Goal: Task Accomplishment & Management: Complete application form

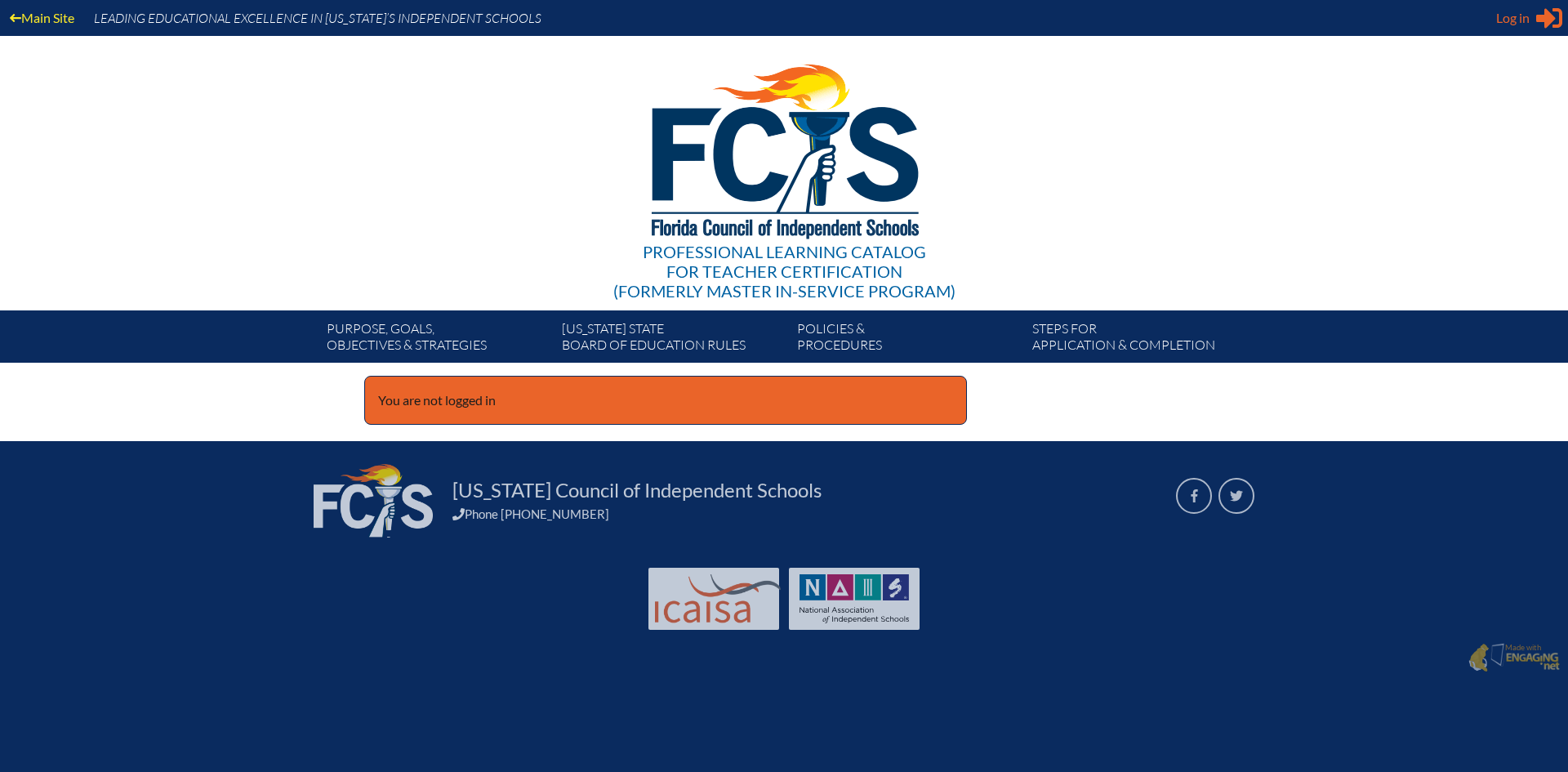
type input "[EMAIL_ADDRESS][DOMAIN_NAME]"
click at [1521, 22] on span "Log in" at bounding box center [1513, 18] width 34 height 20
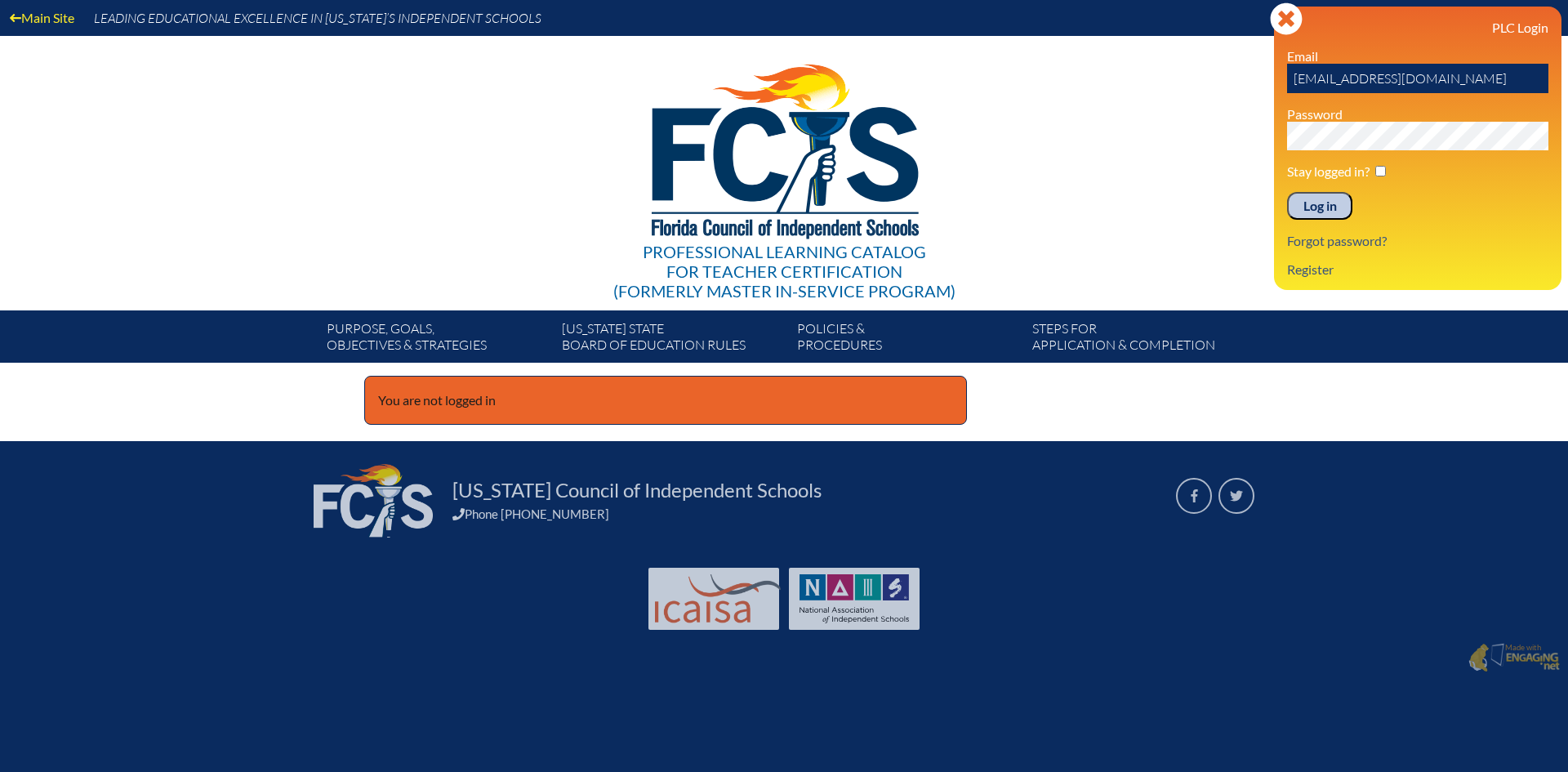
click at [1331, 211] on input "Log in" at bounding box center [1319, 206] width 65 height 28
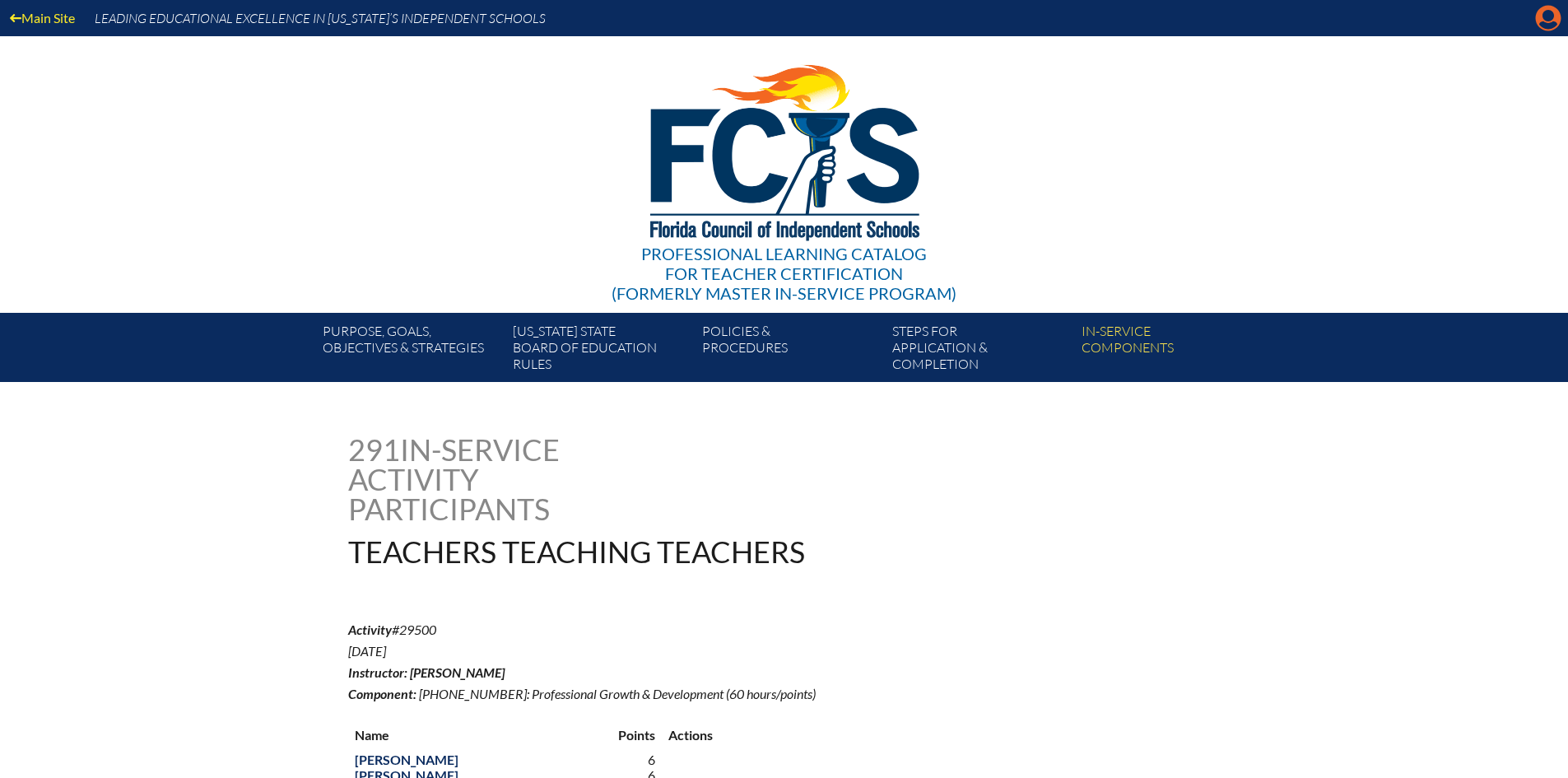
click at [1560, 12] on icon "Manage account" at bounding box center [1548, 18] width 27 height 27
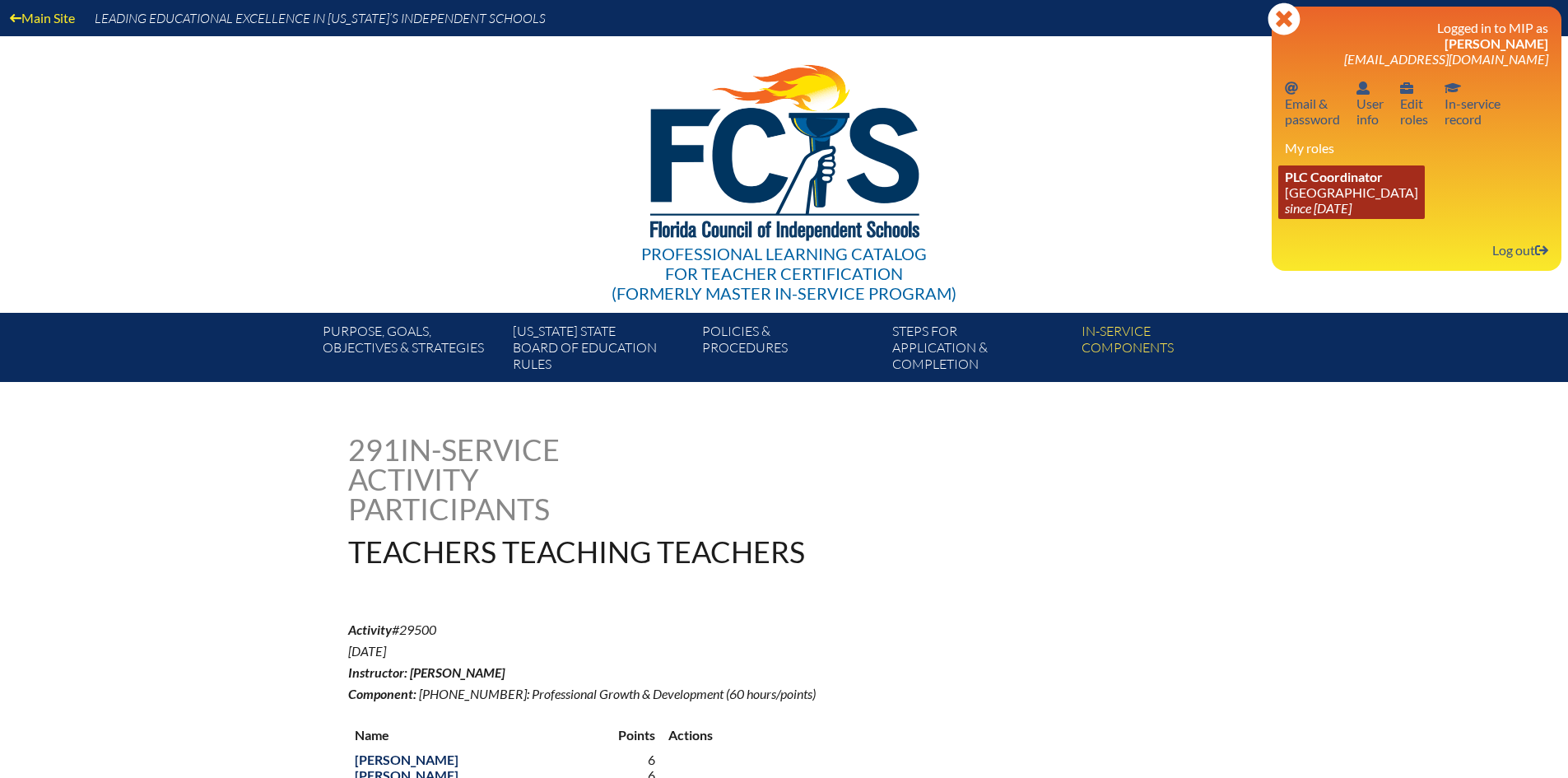
click at [1319, 179] on span "PLC Coordinator" at bounding box center [1333, 177] width 98 height 16
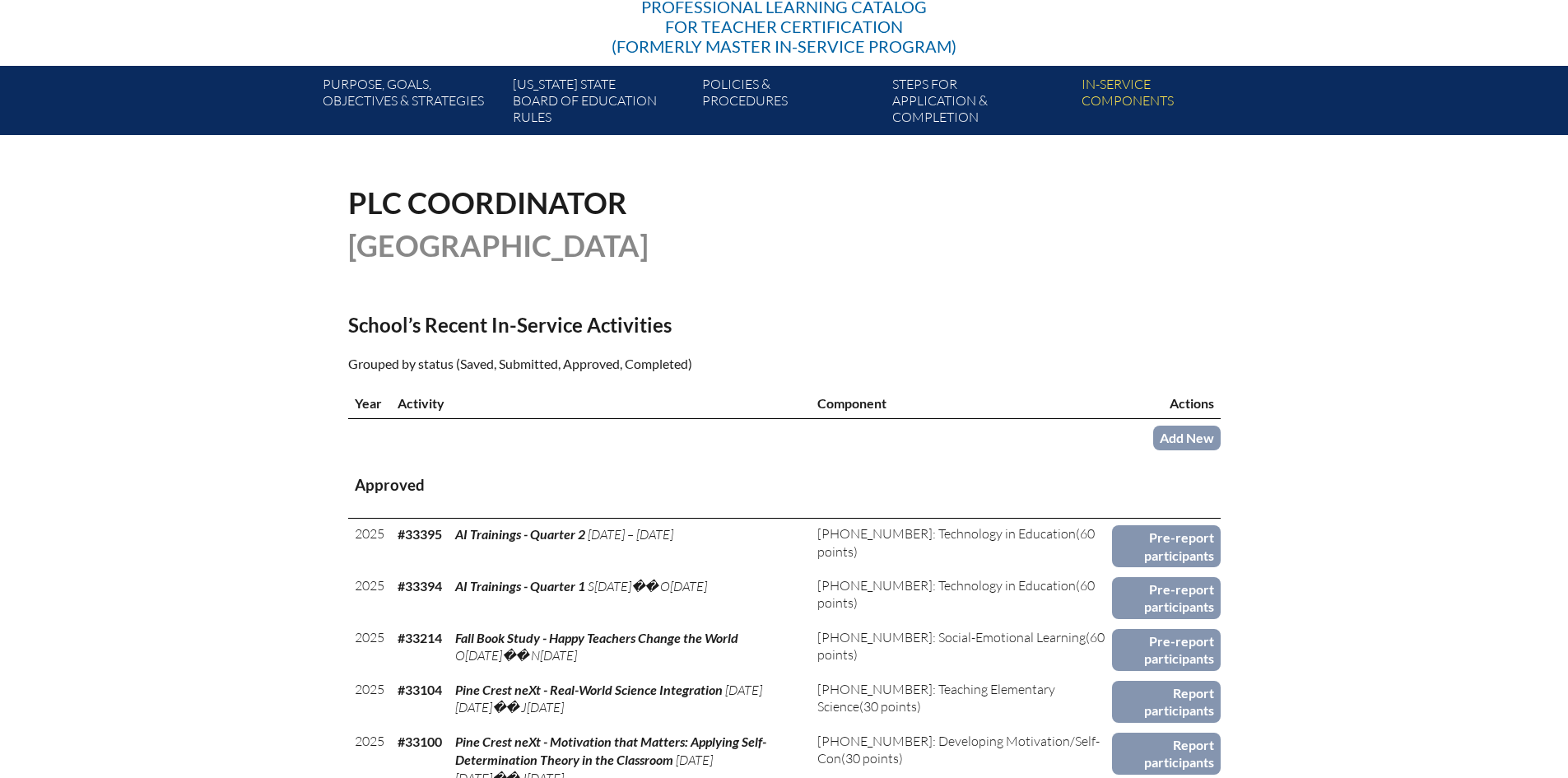
scroll to position [411, 0]
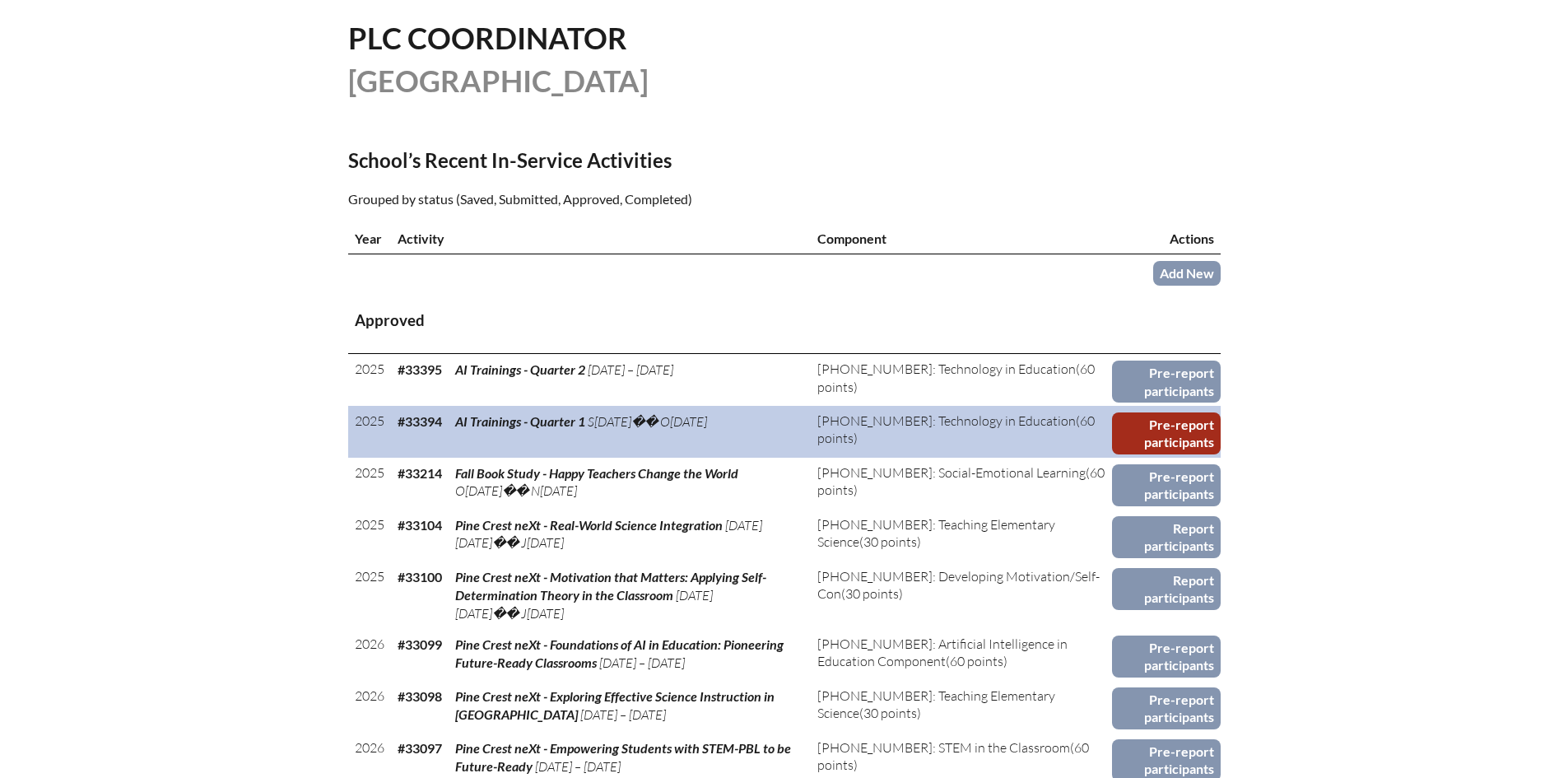
click at [1143, 420] on link "Pre-report participants" at bounding box center [1166, 433] width 107 height 42
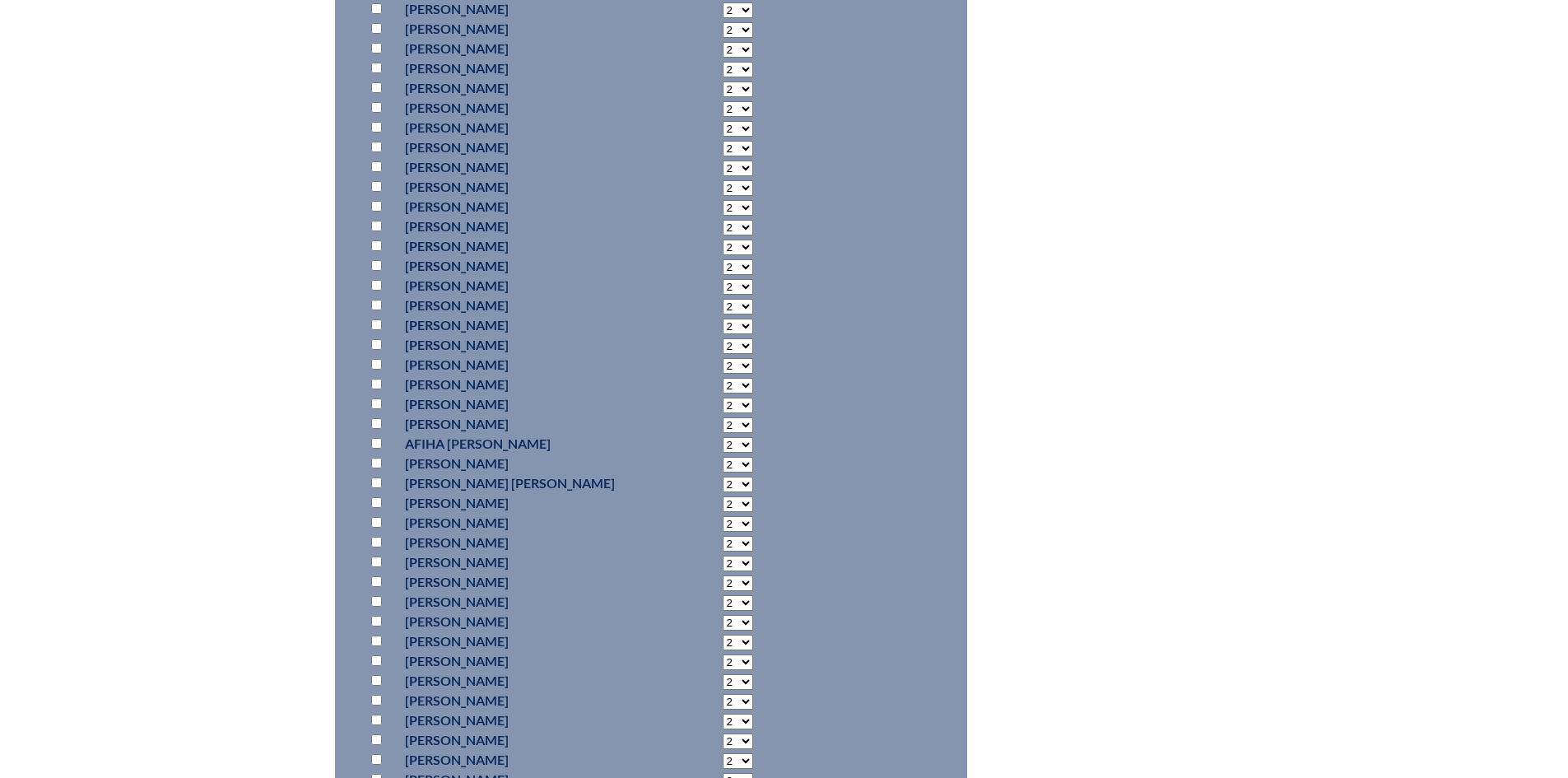
scroll to position [10433, 0]
click at [371, 327] on input "checkbox" at bounding box center [376, 325] width 11 height 11
checkbox input "true"
click at [722, 326] on select "2 3 4 5 6 7 8 9 10 11 12 13 14 15 16 17 18 19 20 21 22 23" at bounding box center [737, 327] width 31 height 16
select select "4"
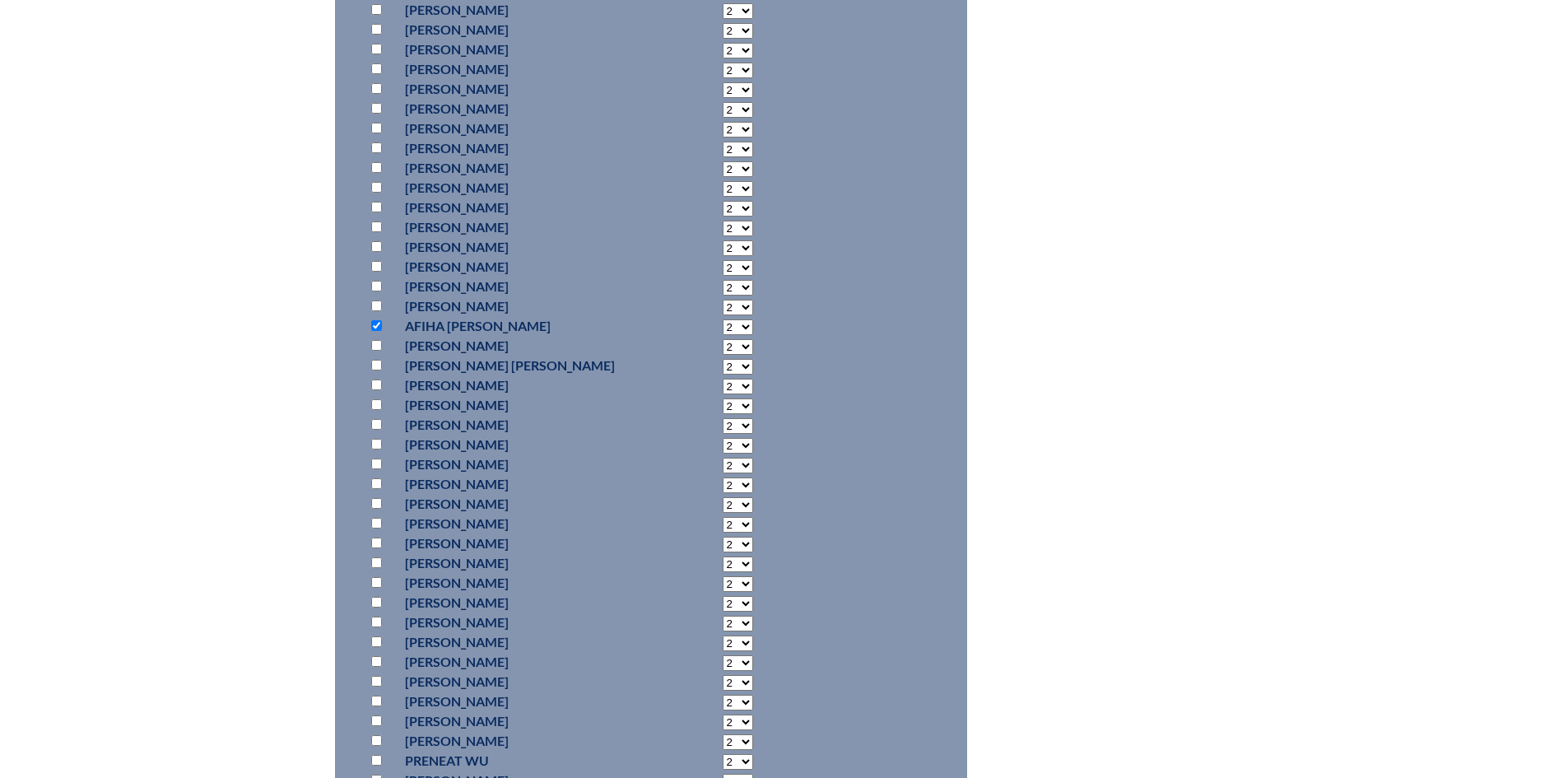
click at [722, 319] on select "2 3 4 5 6 7 8 9 10 11 12 13 14 15 16 17 18 19 20 21 22 23" at bounding box center [737, 327] width 31 height 16
click at [378, 172] on input "checkbox" at bounding box center [376, 177] width 11 height 11
checkbox input "true"
click at [722, 177] on select "2 3 4 5 6 7 8 9 10 11 12 13 14 15 16 17 18 19 20 21 22 23" at bounding box center [737, 179] width 31 height 16
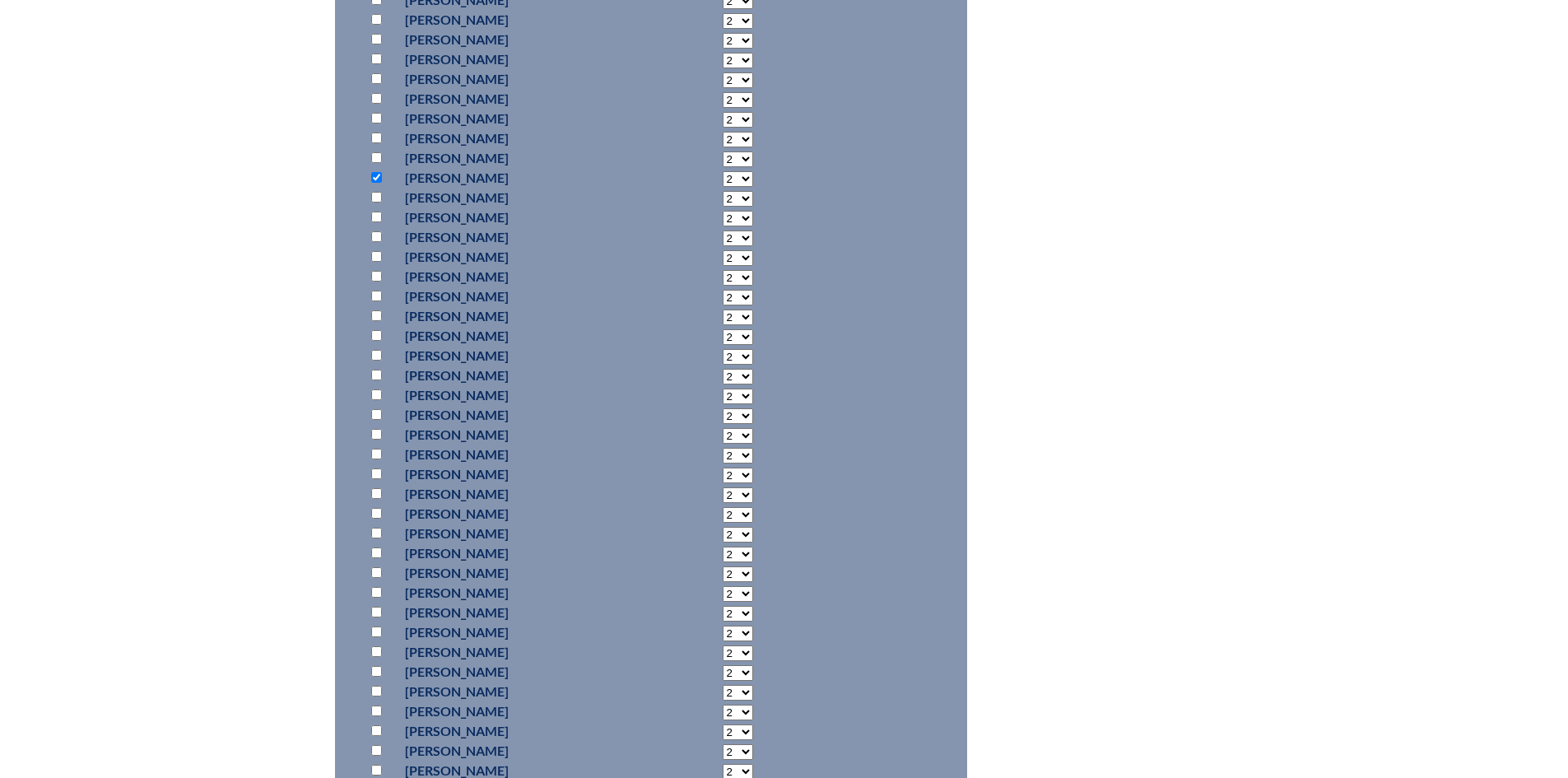
select select "6"
click at [722, 171] on select "2 3 4 5 6 7 8 9 10 11 12 13 14 15 16 17 18 19 20 21 22 23" at bounding box center [737, 179] width 31 height 16
click at [376, 155] on input "checkbox" at bounding box center [376, 157] width 11 height 11
checkbox input "true"
click at [722, 155] on select "2 3 4 5 6 7 8 9 10 11 12 13 14 15 16 17 18 19 20 21 22 23" at bounding box center [737, 159] width 31 height 16
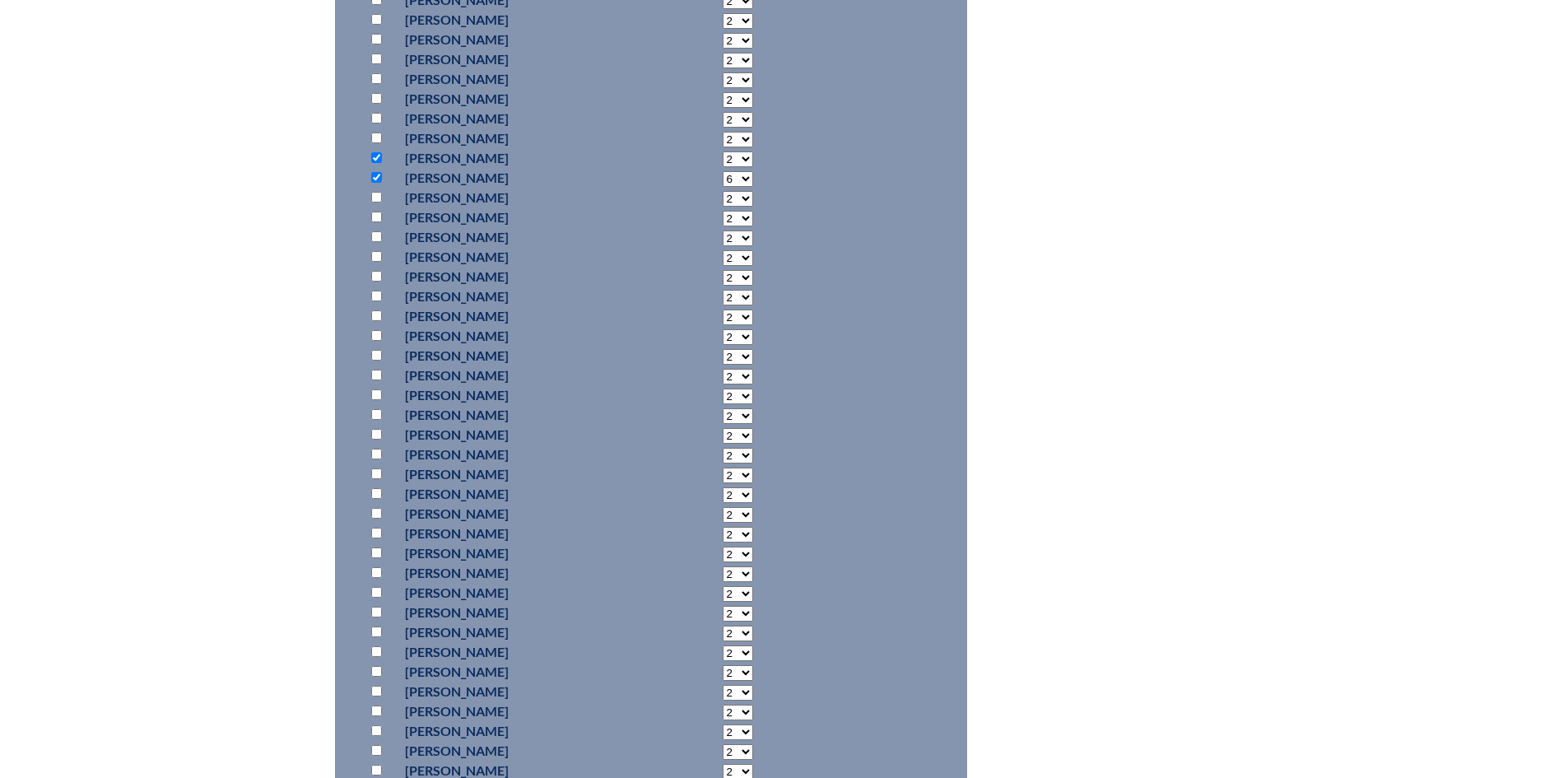
click at [691, 218] on p "2 3 4 5 6 7 8 9 10 11 12 13 14 15 16 17 18 19 20 21 22 23 24 25 26 27 28 29 30 …" at bounding box center [713, 218] width 78 height 20
click at [376, 208] on input "checkbox" at bounding box center [376, 210] width 11 height 11
checkbox input "true"
click at [722, 205] on select "2 3 4 5 6 7 8 9 10 11 12 13 14 15 16 17 18 19 20 21 22 23" at bounding box center [737, 212] width 31 height 16
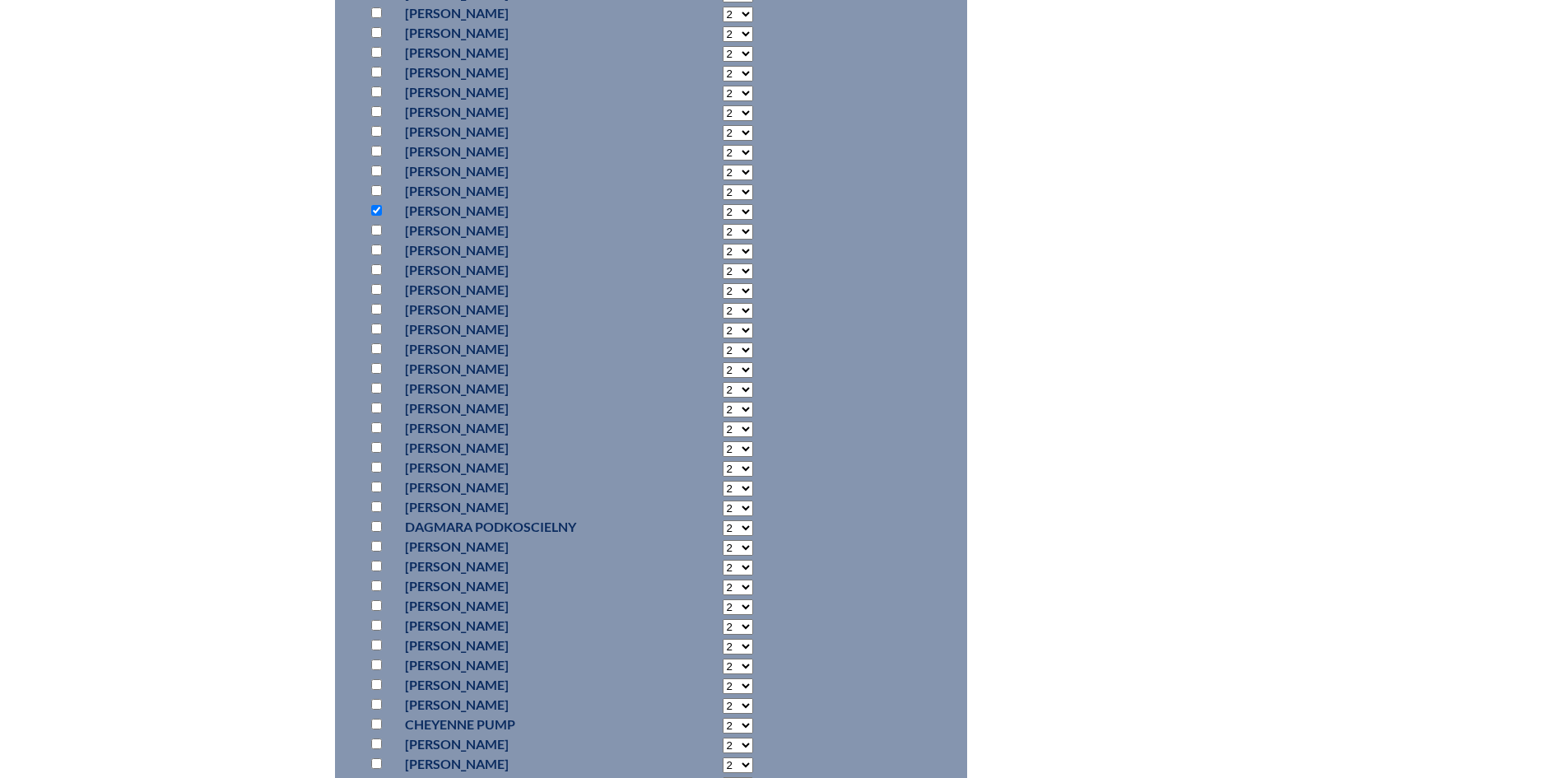
select select "4"
click at [722, 204] on select "2 3 4 5 6 7 8 9 10 11 12 13 14 15 16 17 18 19 20 21 22 23" at bounding box center [737, 212] width 31 height 16
drag, startPoint x: 381, startPoint y: 168, endPoint x: 630, endPoint y: 181, distance: 249.3
click at [380, 168] on input "checkbox" at bounding box center [376, 170] width 11 height 11
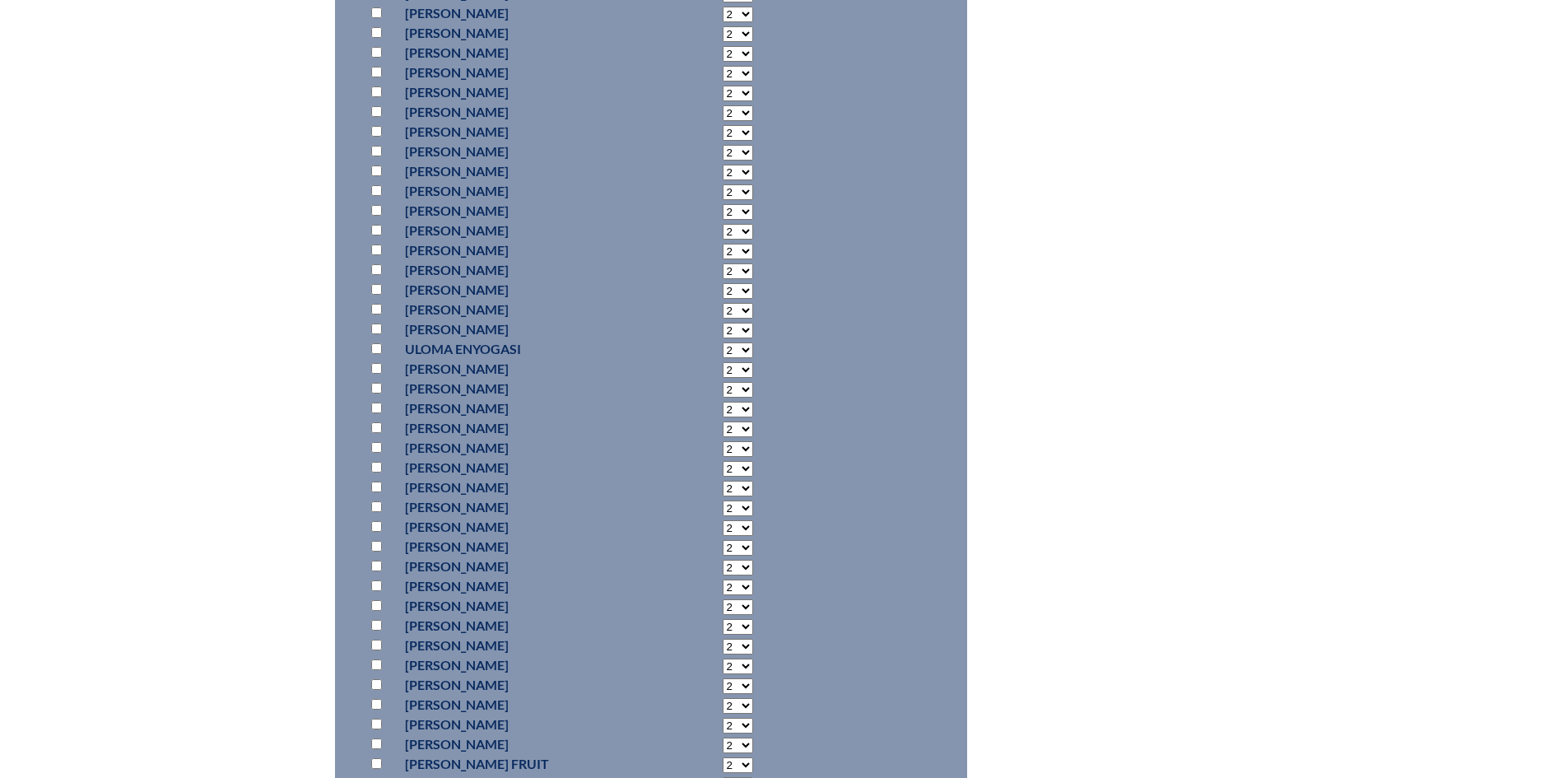
checkbox input "true"
click at [374, 60] on input "checkbox" at bounding box center [376, 65] width 11 height 11
checkbox input "true"
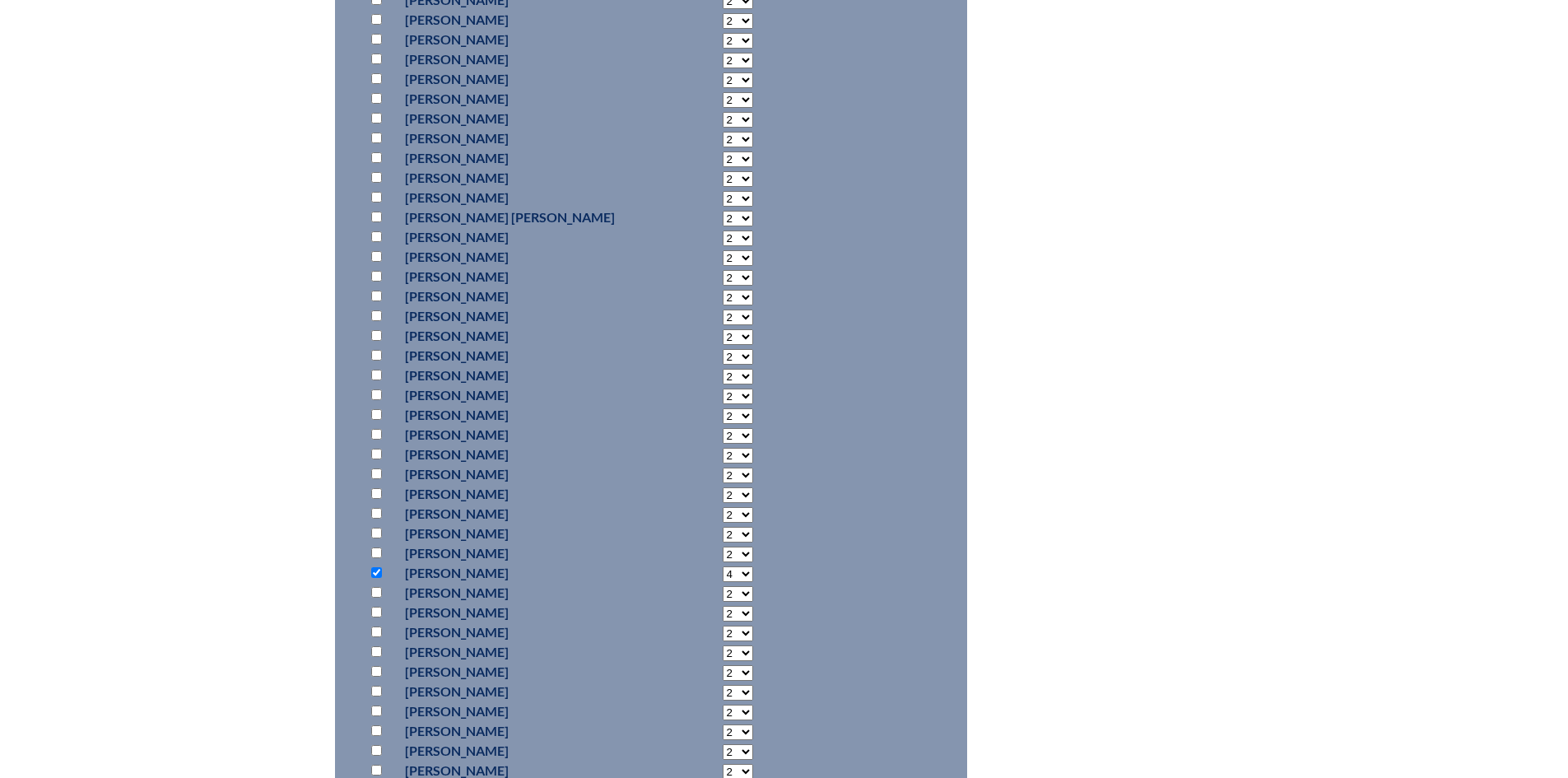
click at [381, 34] on input "checkbox" at bounding box center [376, 39] width 11 height 11
checkbox input "true"
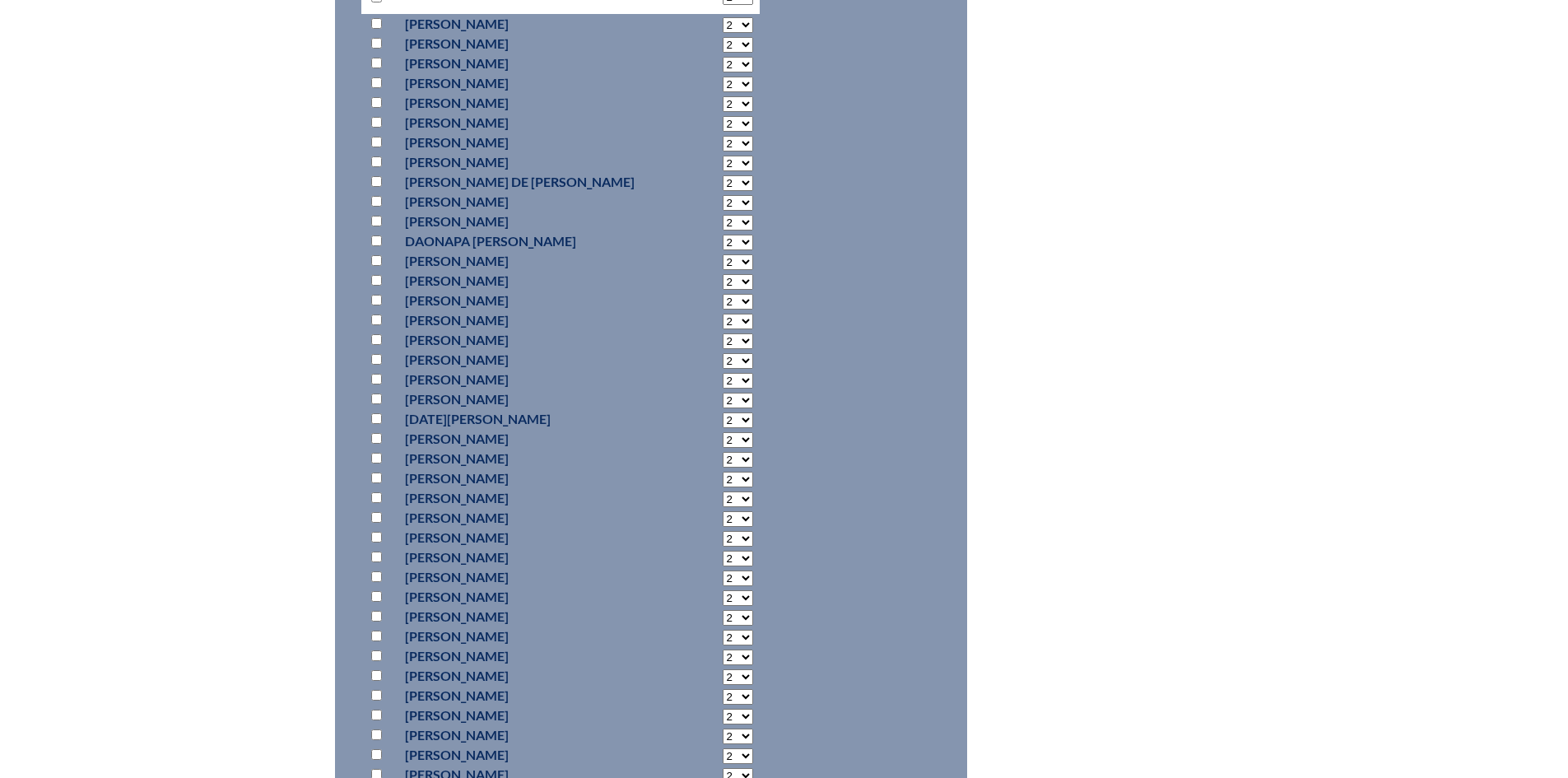
scroll to position [802, 0]
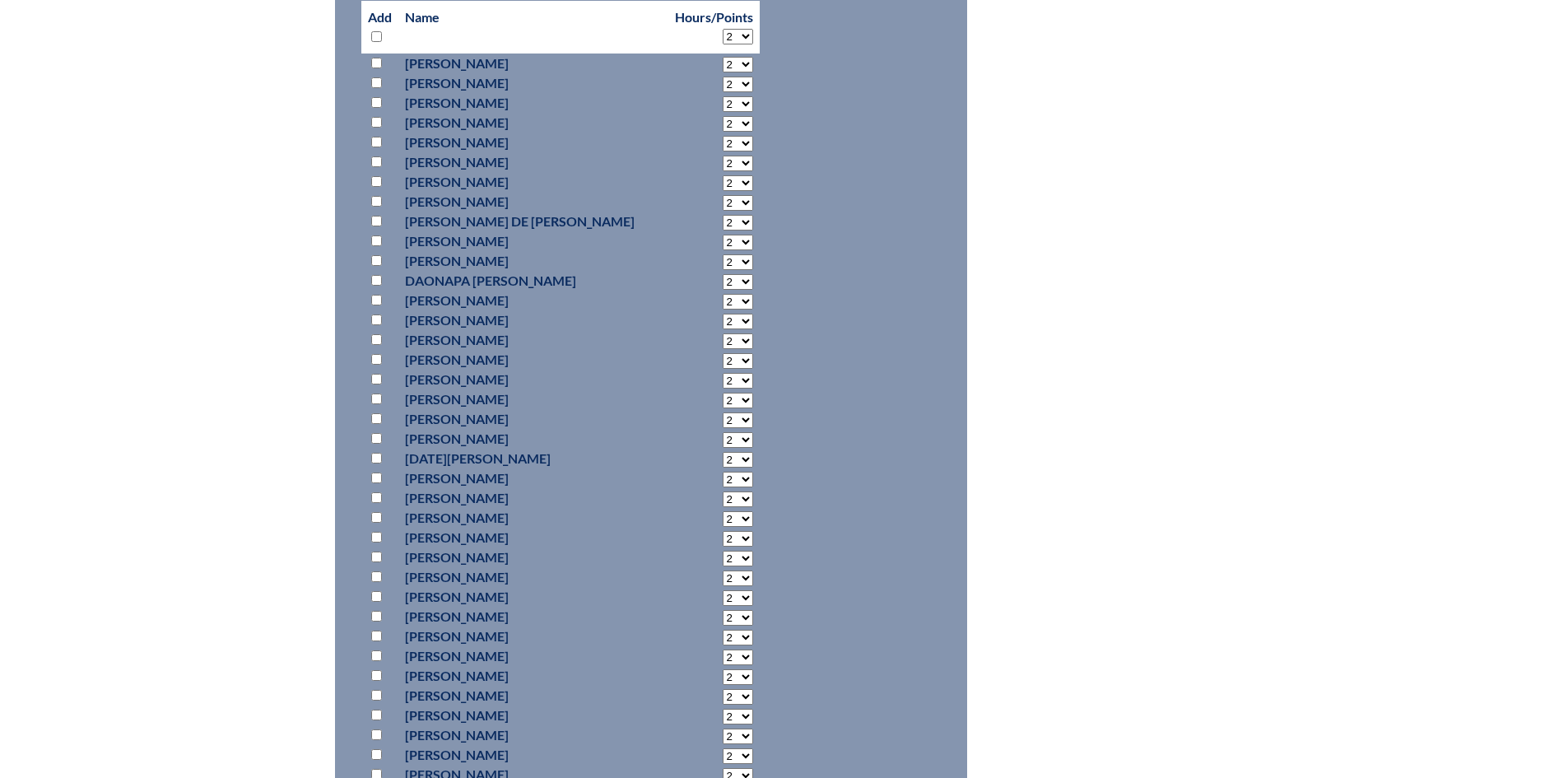
click at [376, 137] on input "checkbox" at bounding box center [376, 141] width 11 height 11
checkbox input "true"
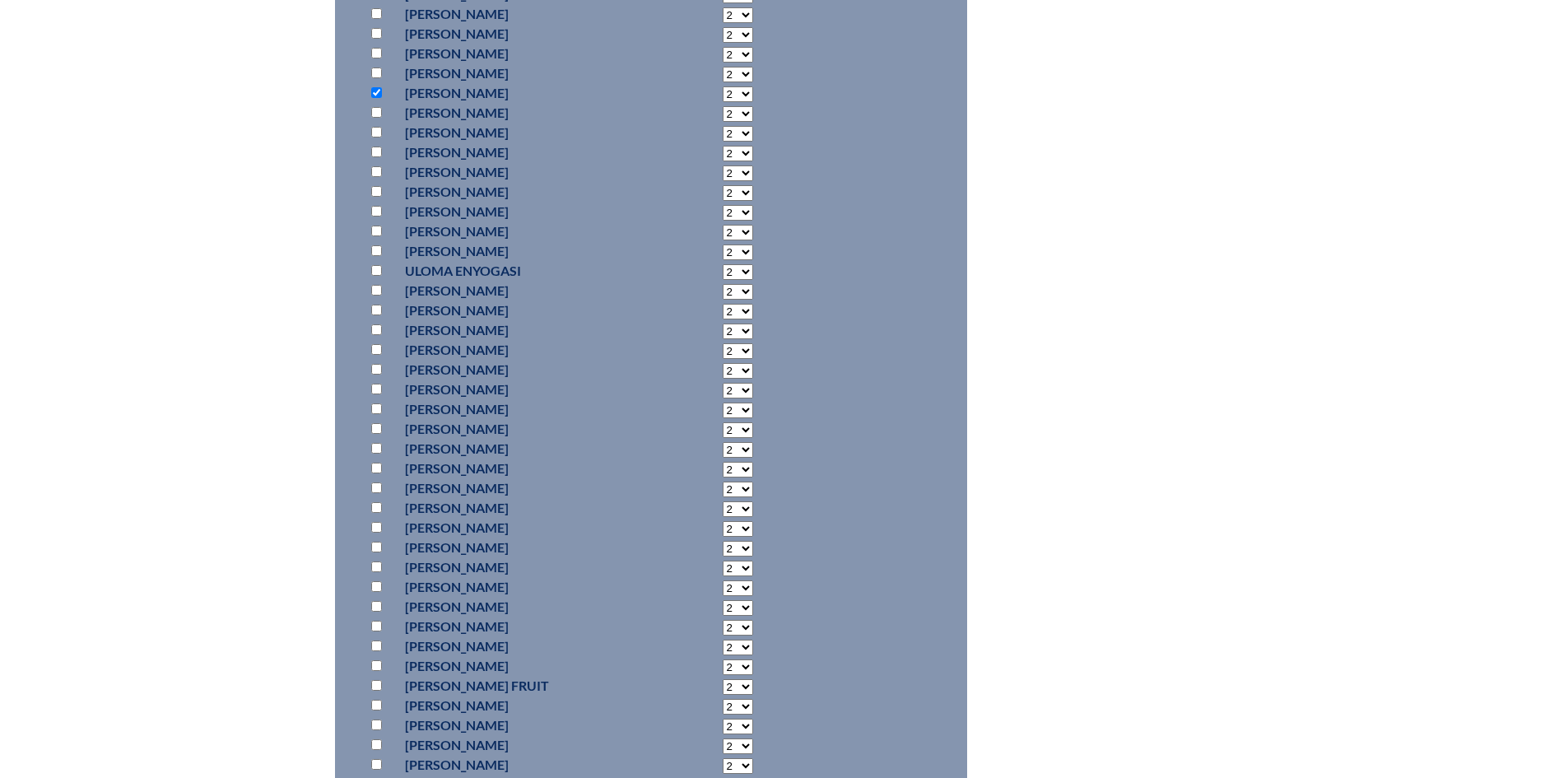
scroll to position [3352, 0]
click at [377, 469] on input "checkbox" at bounding box center [376, 474] width 11 height 11
checkbox input "true"
drag, startPoint x: 704, startPoint y: 472, endPoint x: 702, endPoint y: 481, distance: 9.2
click at [722, 472] on select "2 3 4 5 6 7 8 9 10 11 12 13 14 15 16 17 18 19 20 21 22 23" at bounding box center [737, 476] width 31 height 16
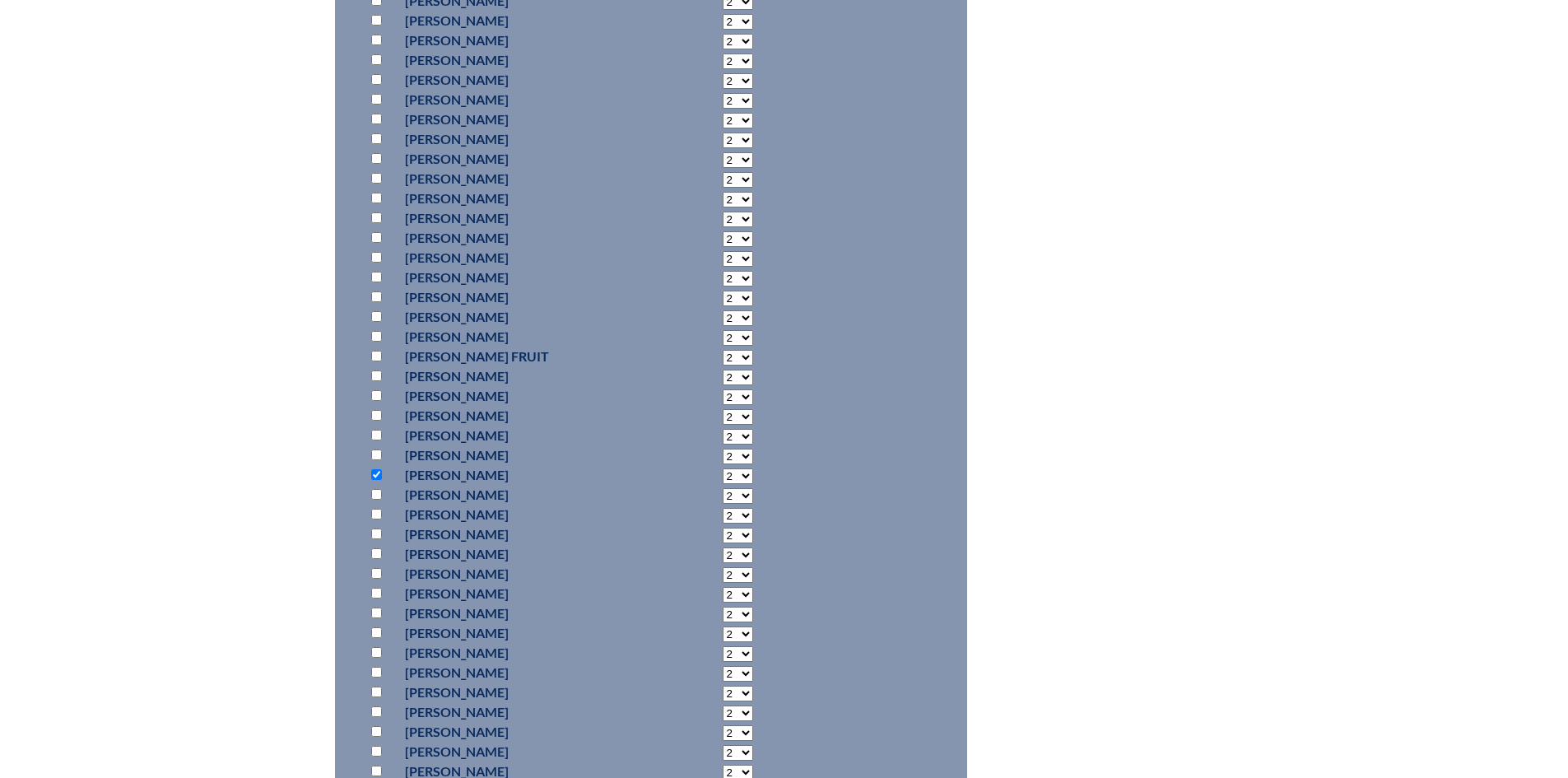
select select "4"
click at [722, 468] on select "2 3 4 5 6 7 8 9 10 11 12 13 14 15 16 17 18 19 20 21 22 23" at bounding box center [737, 476] width 31 height 16
click at [382, 388] on p at bounding box center [380, 391] width 24 height 20
click at [376, 388] on input "checkbox" at bounding box center [376, 390] width 11 height 11
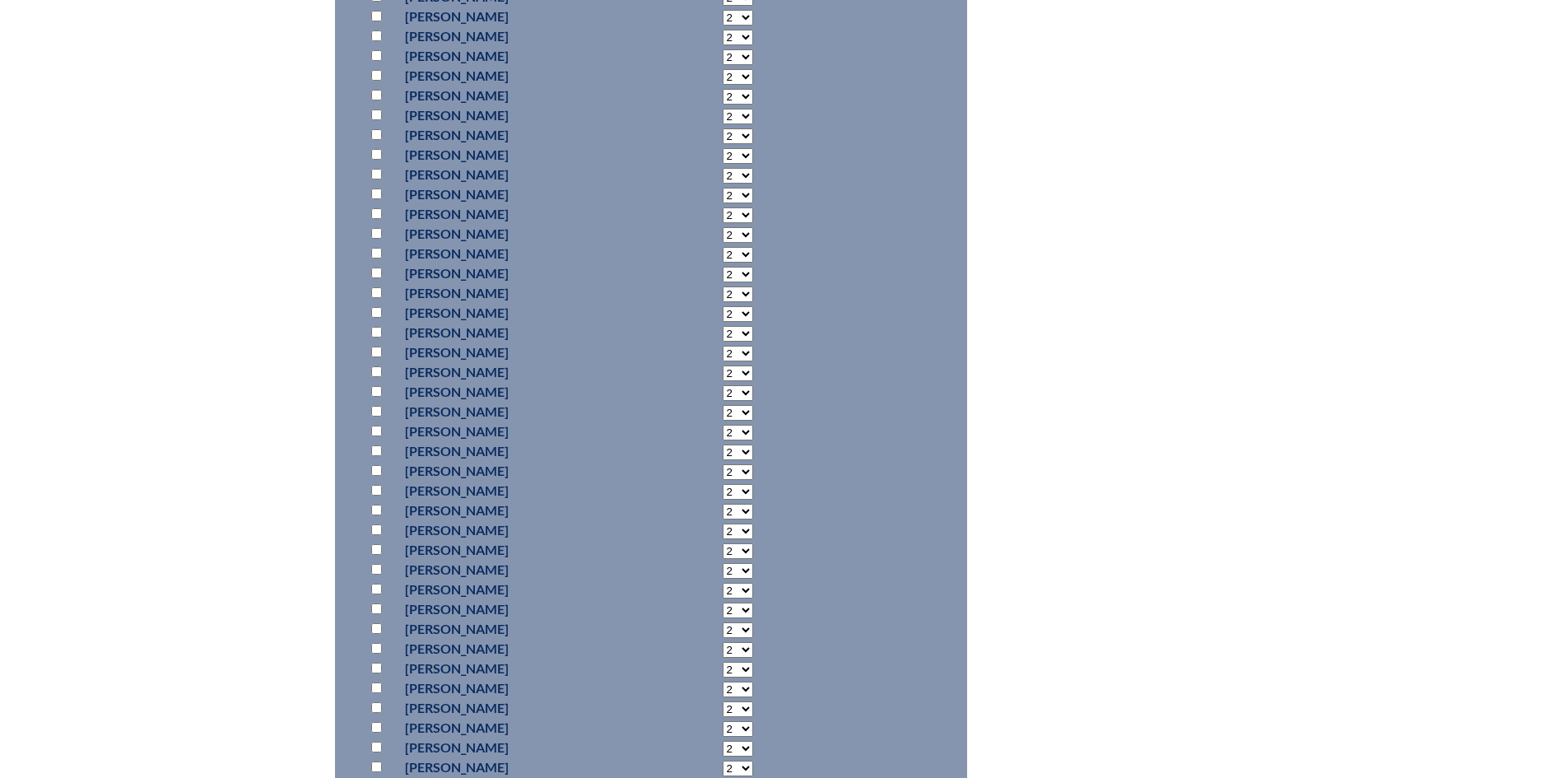
checkbox input "true"
click at [722, 390] on select "2 3 4 5 6 7 8 9 10 11 12 13 14 15 16 17 18 19 20 21 22 23" at bounding box center [737, 393] width 31 height 16
select select "4"
click at [722, 386] on select "2 3 4 5 6 7 8 9 10 11 12 13 14 15 16 17 18 19 20 21 22 23" at bounding box center [737, 393] width 31 height 16
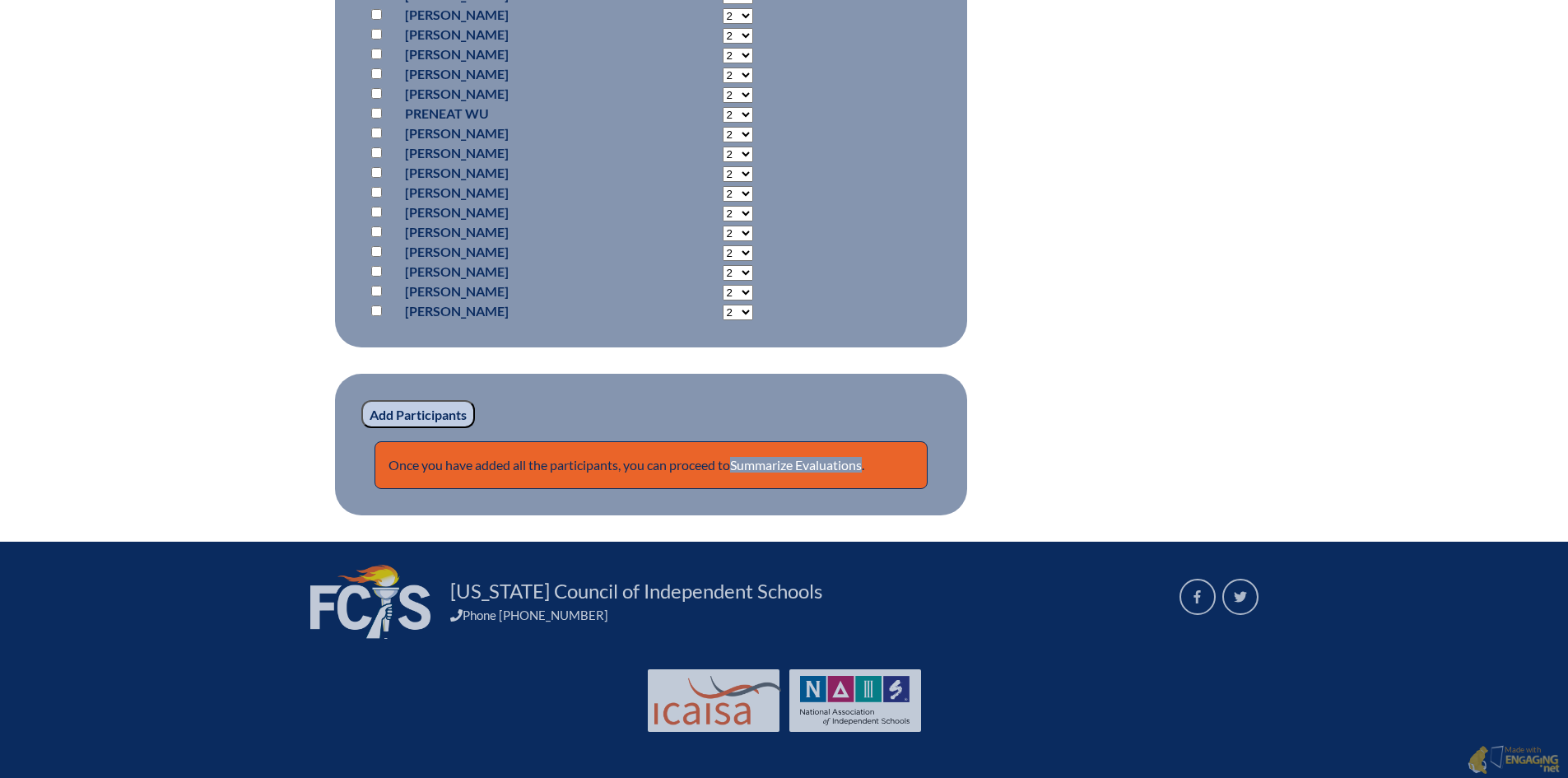
click at [423, 412] on input "Add Participants" at bounding box center [418, 413] width 113 height 28
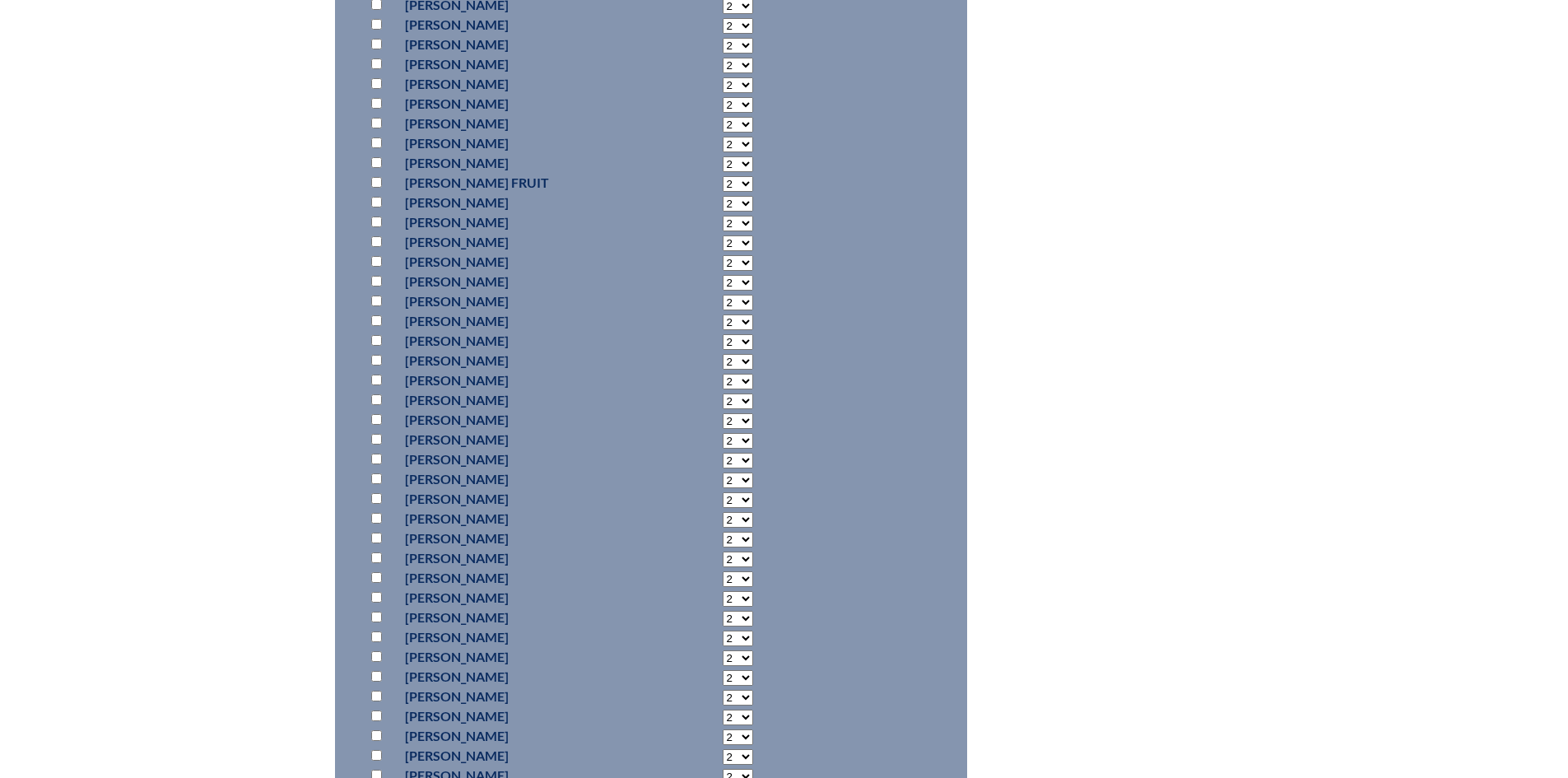
scroll to position [3905, 0]
click at [372, 602] on input "checkbox" at bounding box center [376, 596] width 11 height 11
checkbox input "true"
click at [373, 280] on input "checkbox" at bounding box center [376, 274] width 11 height 11
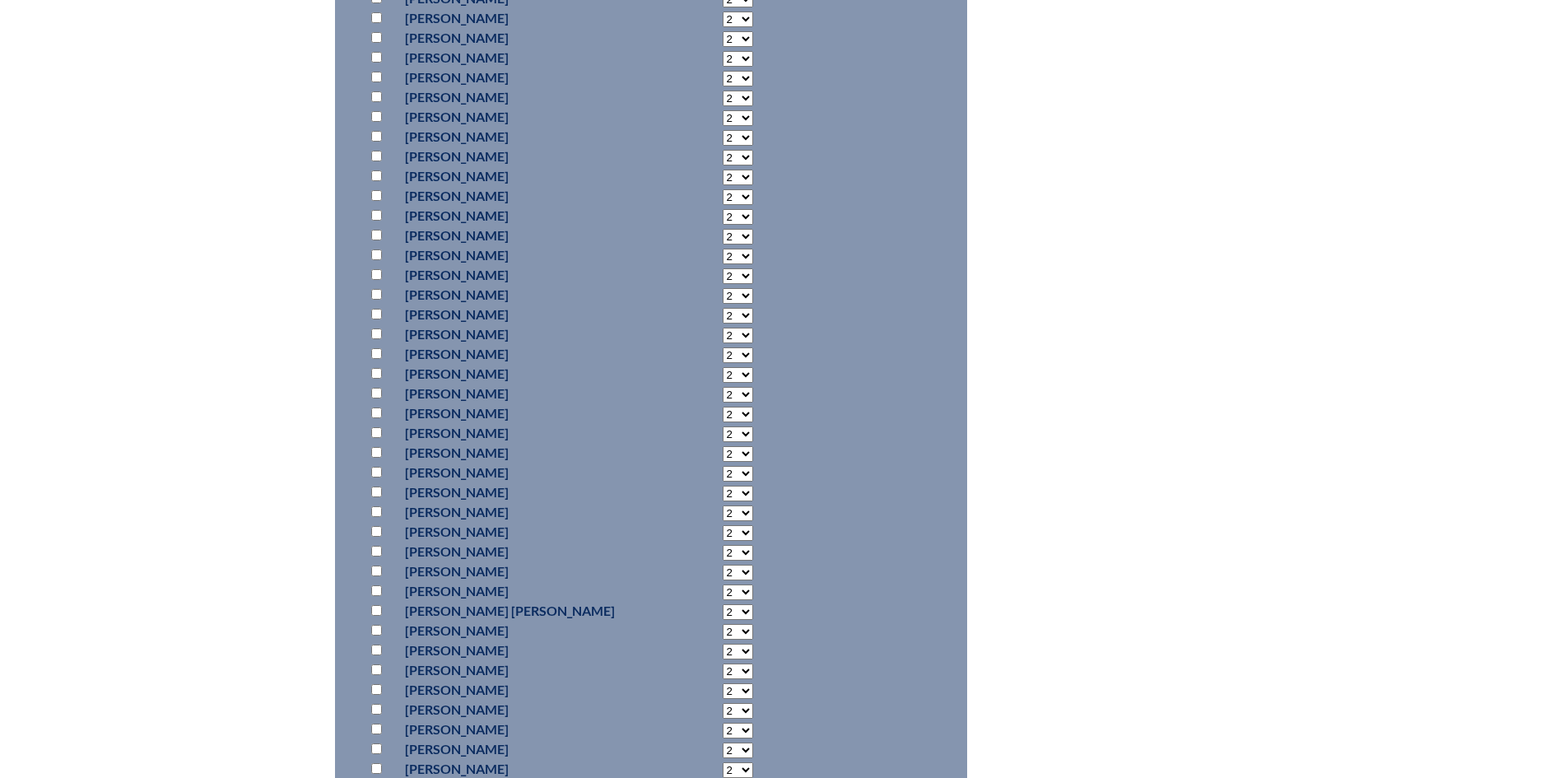
checkbox input "true"
click at [376, 491] on input "checkbox" at bounding box center [376, 485] width 11 height 11
checkbox input "true"
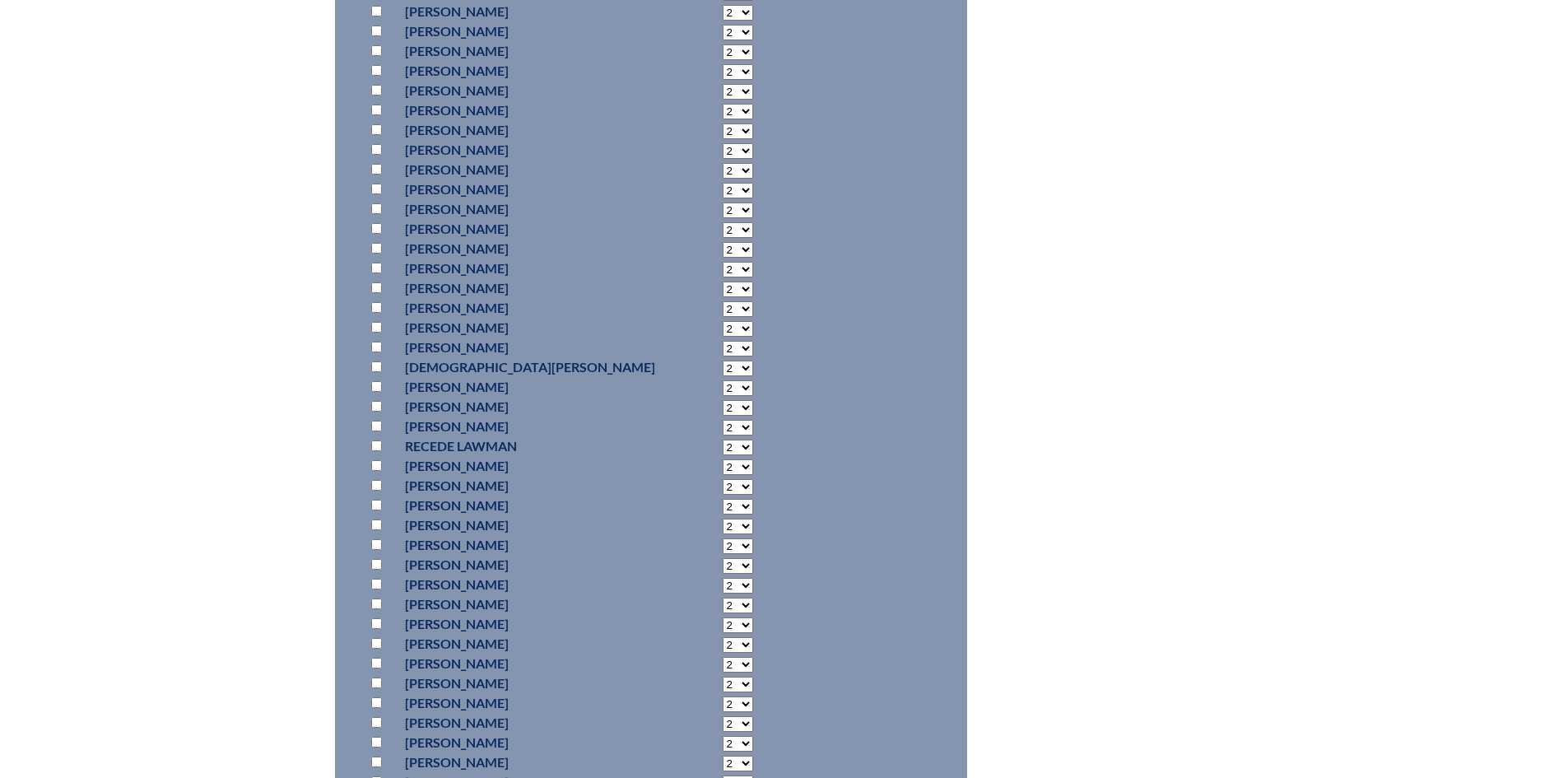
click at [374, 36] on input "checkbox" at bounding box center [376, 31] width 11 height 11
checkbox input "true"
click at [376, 296] on input "checkbox" at bounding box center [376, 290] width 11 height 11
checkbox input "true"
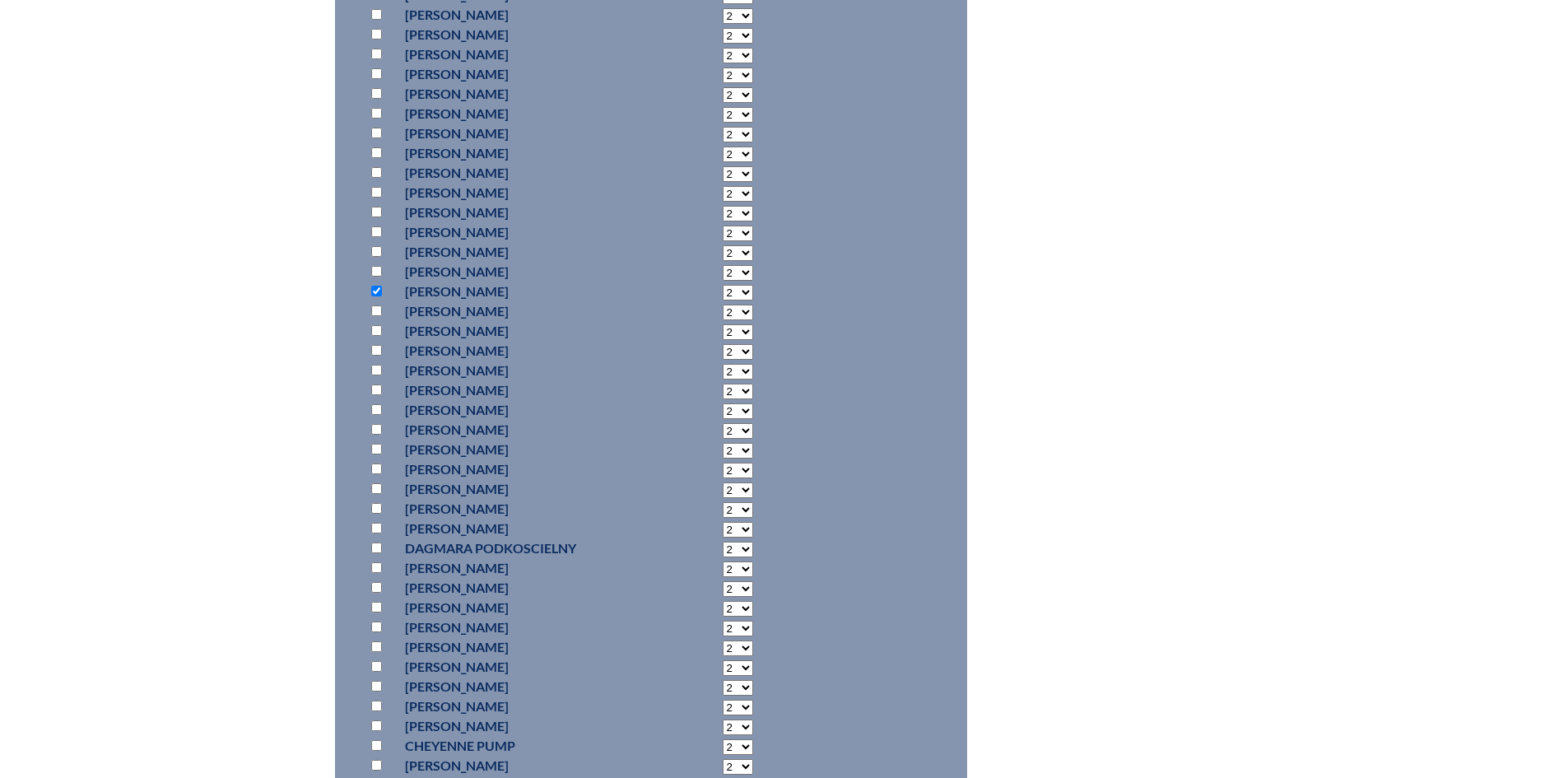
click at [722, 300] on select "2 3 4 5 6 7 8 9 10 11 12 13 14 15 16 17 18 19 20 21 22 23" at bounding box center [737, 293] width 31 height 16
select select "8"
click at [722, 300] on select "2 3 4 5 6 7 8 9 10 11 12 13 14 15 16 17 18 19 20 21 22 23" at bounding box center [737, 293] width 31 height 16
click at [378, 185] on input "checkbox" at bounding box center [376, 179] width 11 height 11
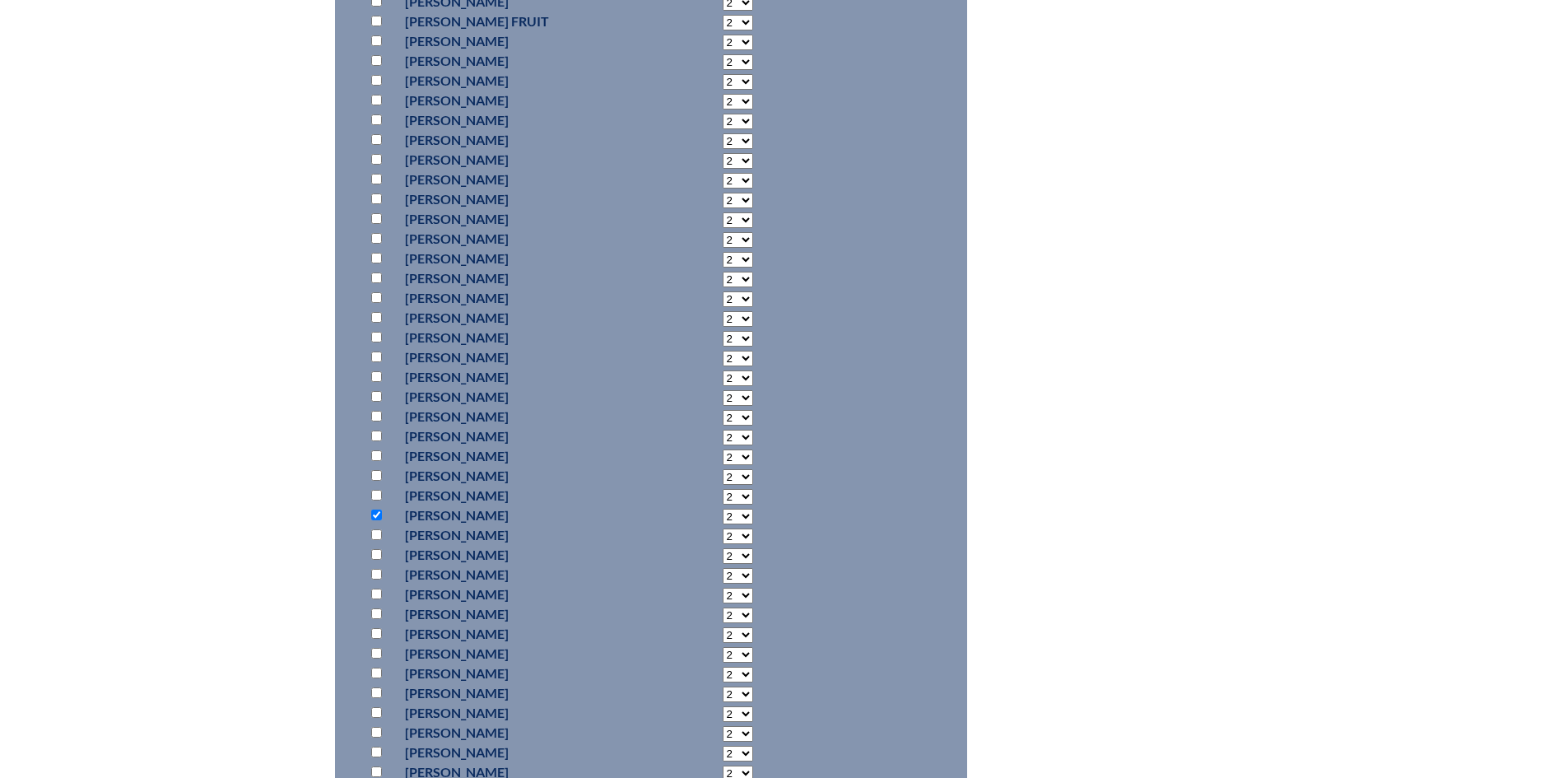
checkbox input "true"
click at [722, 189] on select "2 3 4 5 6 7 8 9 10 11 12 13 14 15 16 17 18 19 20 21 22 23" at bounding box center [737, 181] width 31 height 16
select select "8"
click at [722, 189] on select "2 3 4 5 6 7 8 9 10 11 12 13 14 15 16 17 18 19 20 21 22 23" at bounding box center [737, 181] width 31 height 16
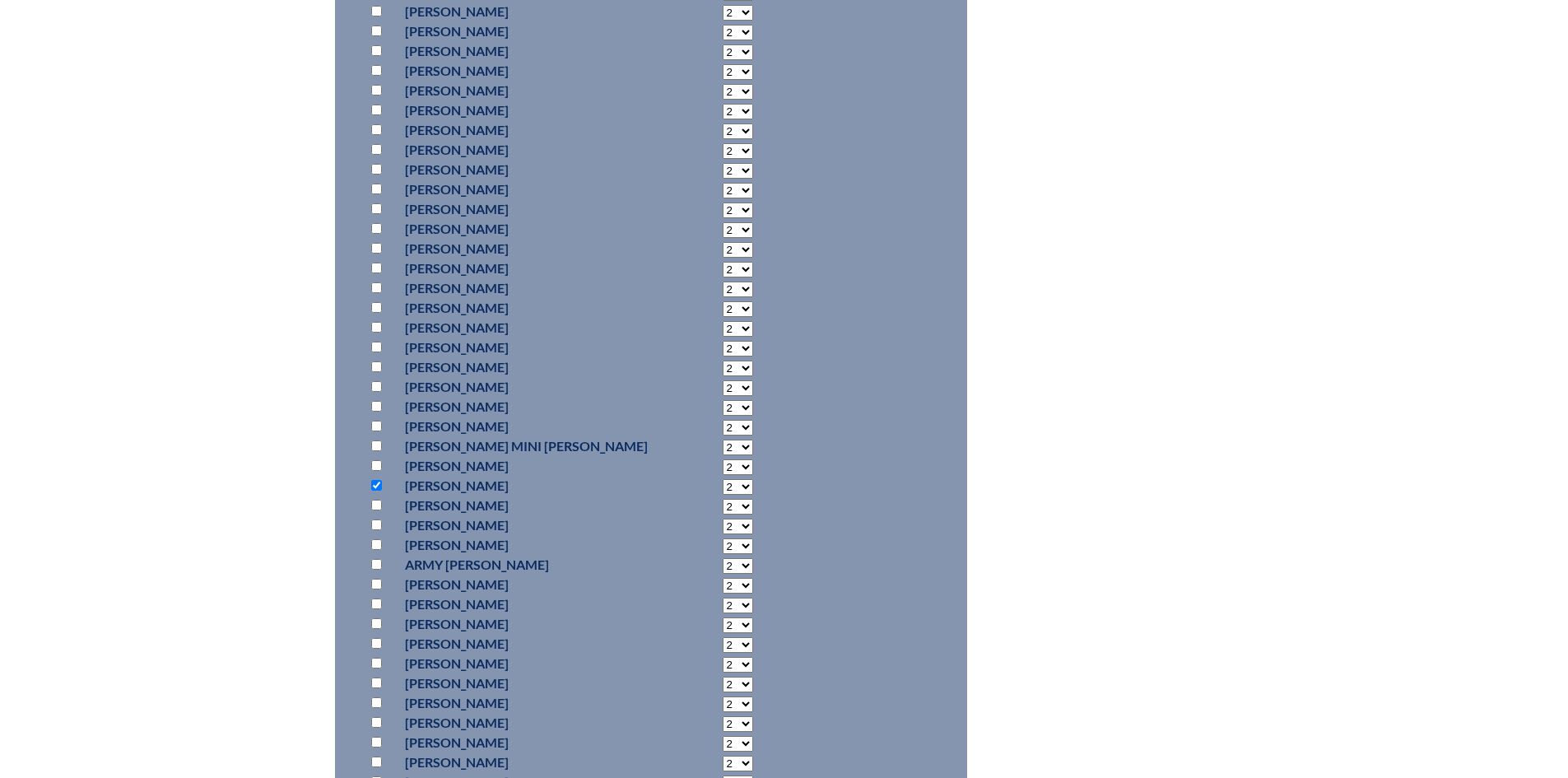
click at [377, 451] on input "checkbox" at bounding box center [376, 445] width 11 height 11
checkbox input "true"
click at [376, 569] on input "checkbox" at bounding box center [376, 563] width 11 height 11
checkbox input "true"
click at [722, 573] on select "2 3 4 5 6 7 8 9 10 11 12 13 14 15 16 17 18 19 20 21 22 23" at bounding box center [737, 565] width 31 height 16
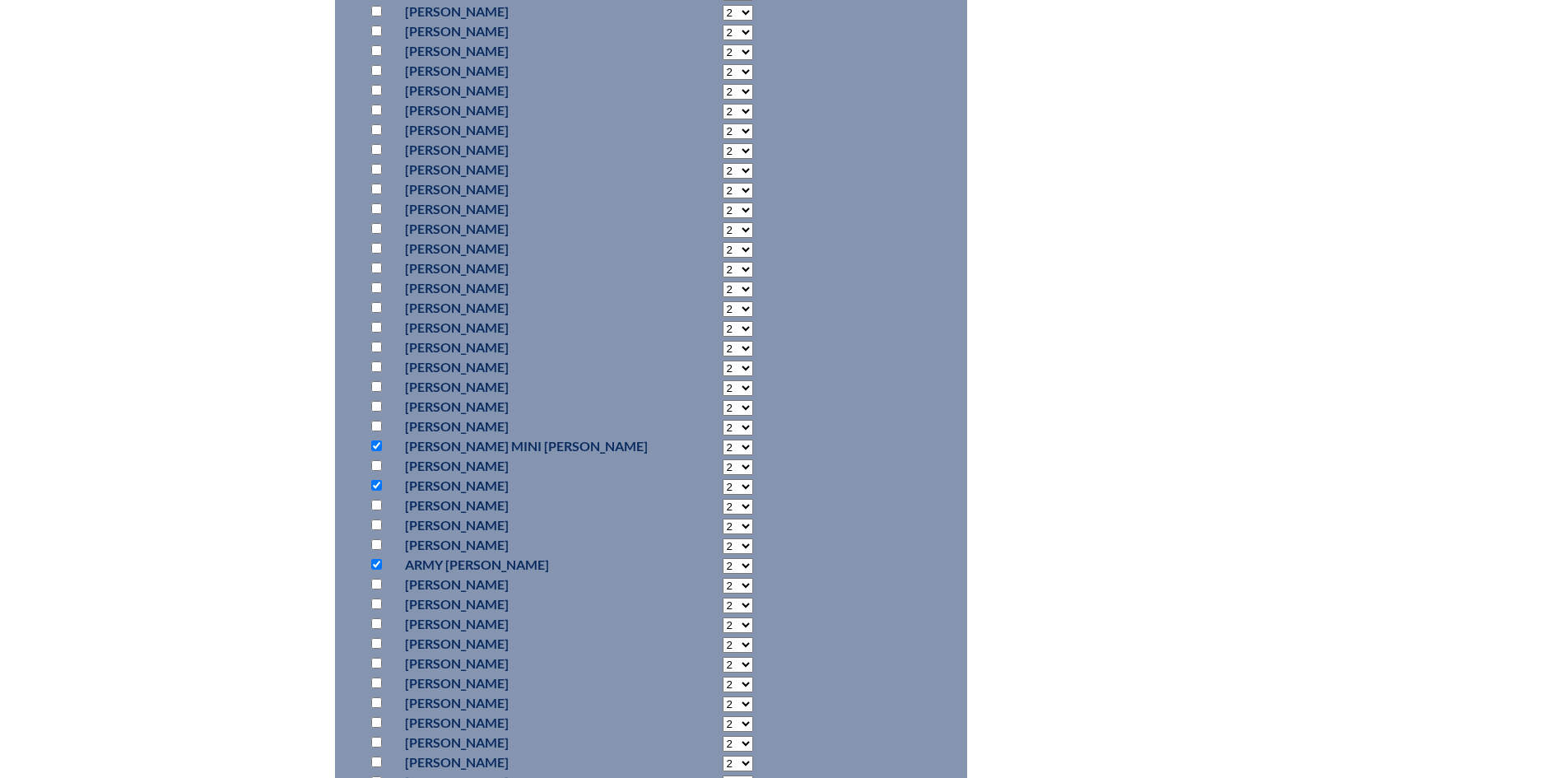
select select "4"
click at [722, 573] on select "2 3 4 5 6 7 8 9 10 11 12 13 14 15 16 17 18 19 20 21 22 23" at bounding box center [737, 565] width 31 height 16
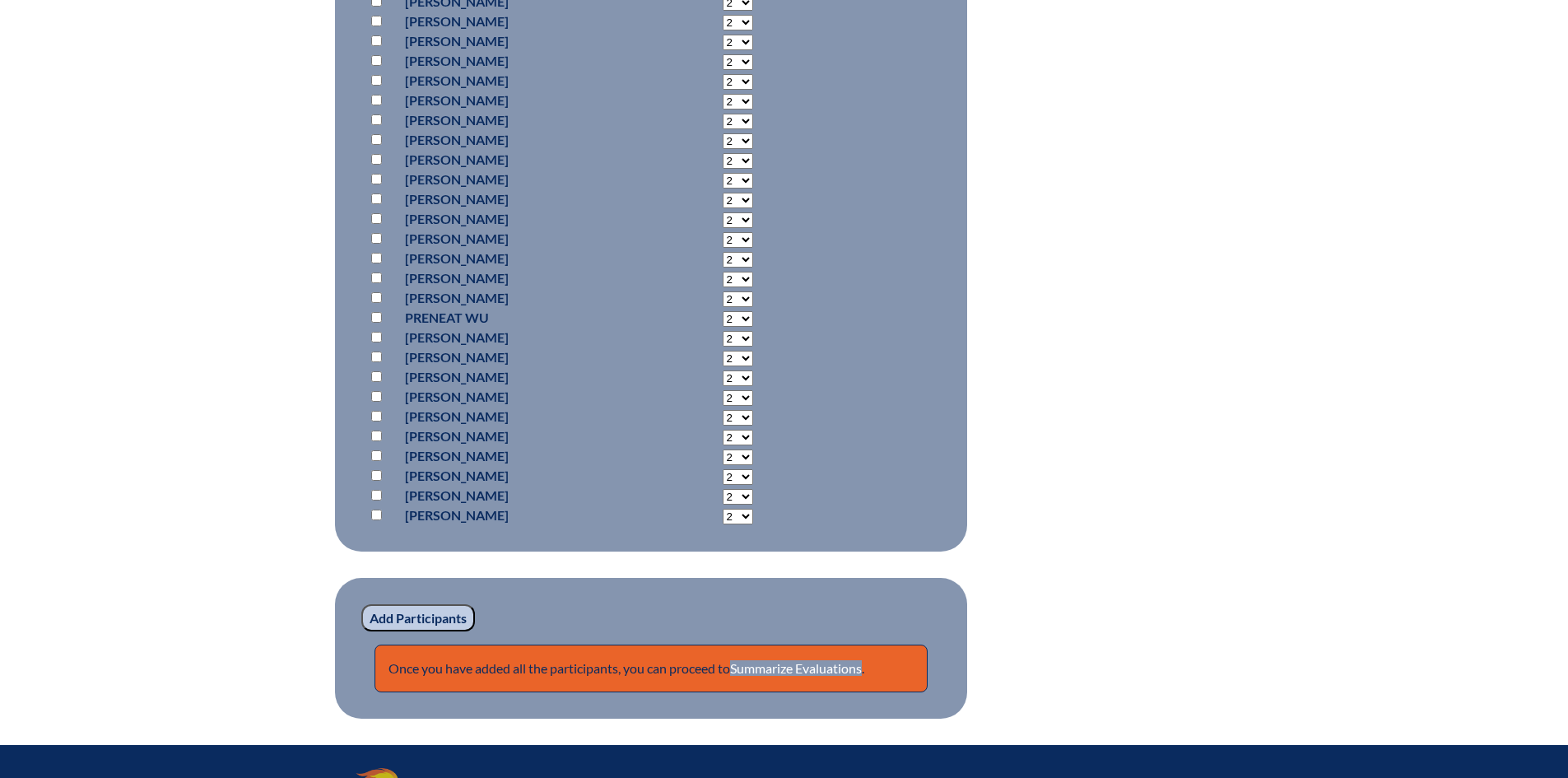
scroll to position [11251, 0]
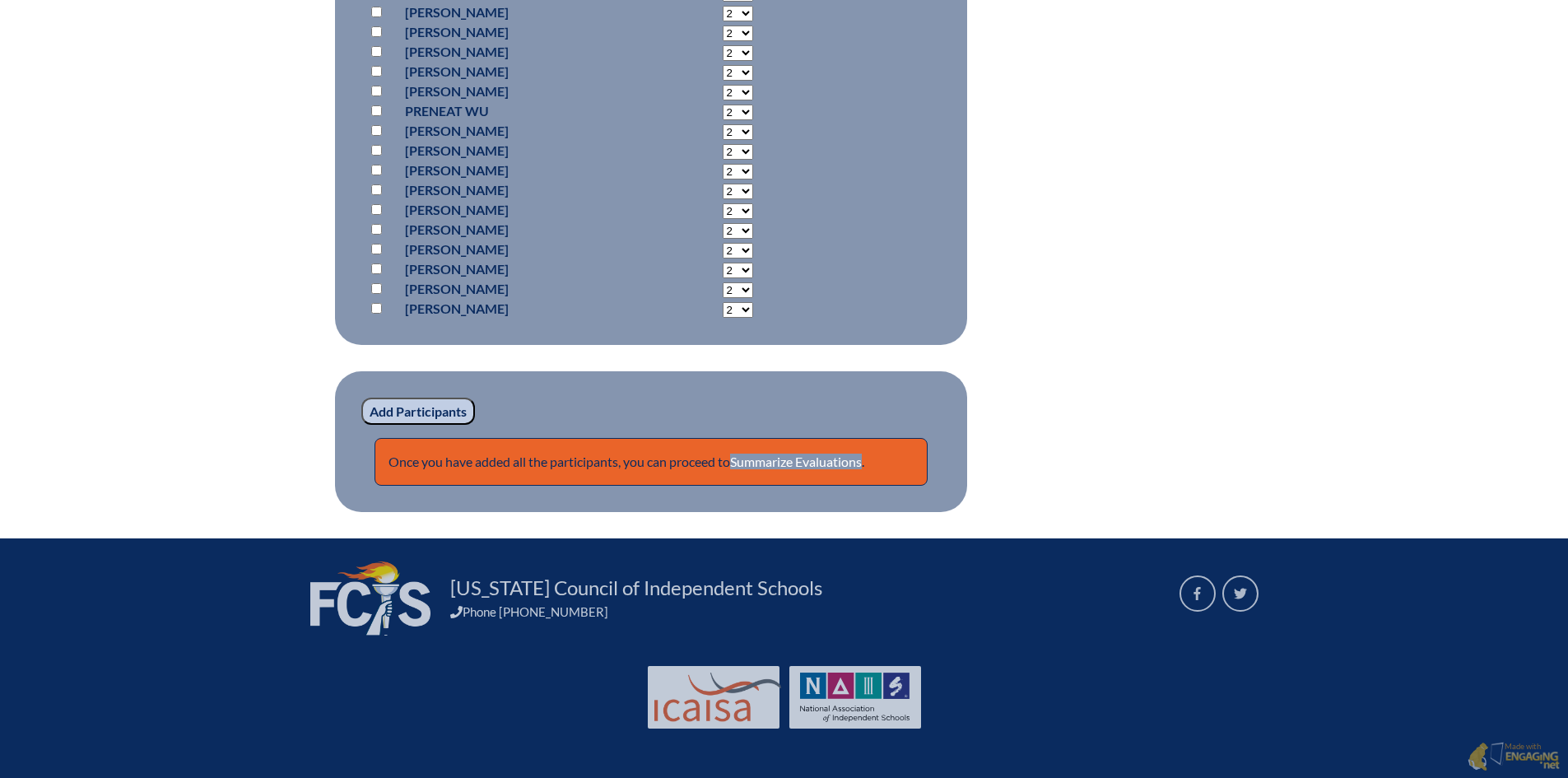
click at [445, 409] on input "Add Participants" at bounding box center [418, 411] width 113 height 28
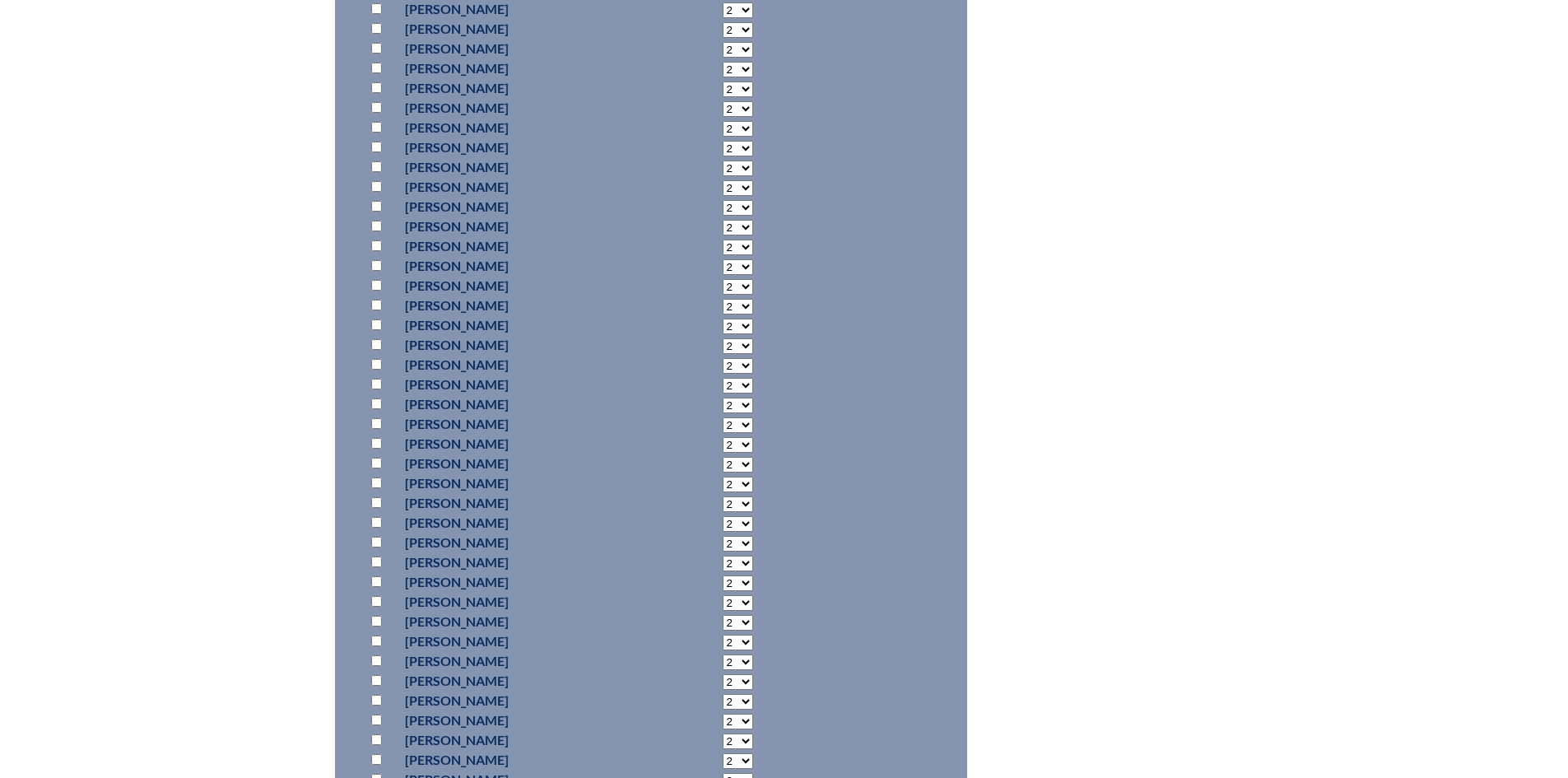
scroll to position [4154, 0]
click at [374, 139] on input "checkbox" at bounding box center [376, 133] width 11 height 11
checkbox input "true"
click at [376, 445] on input "checkbox" at bounding box center [376, 439] width 11 height 11
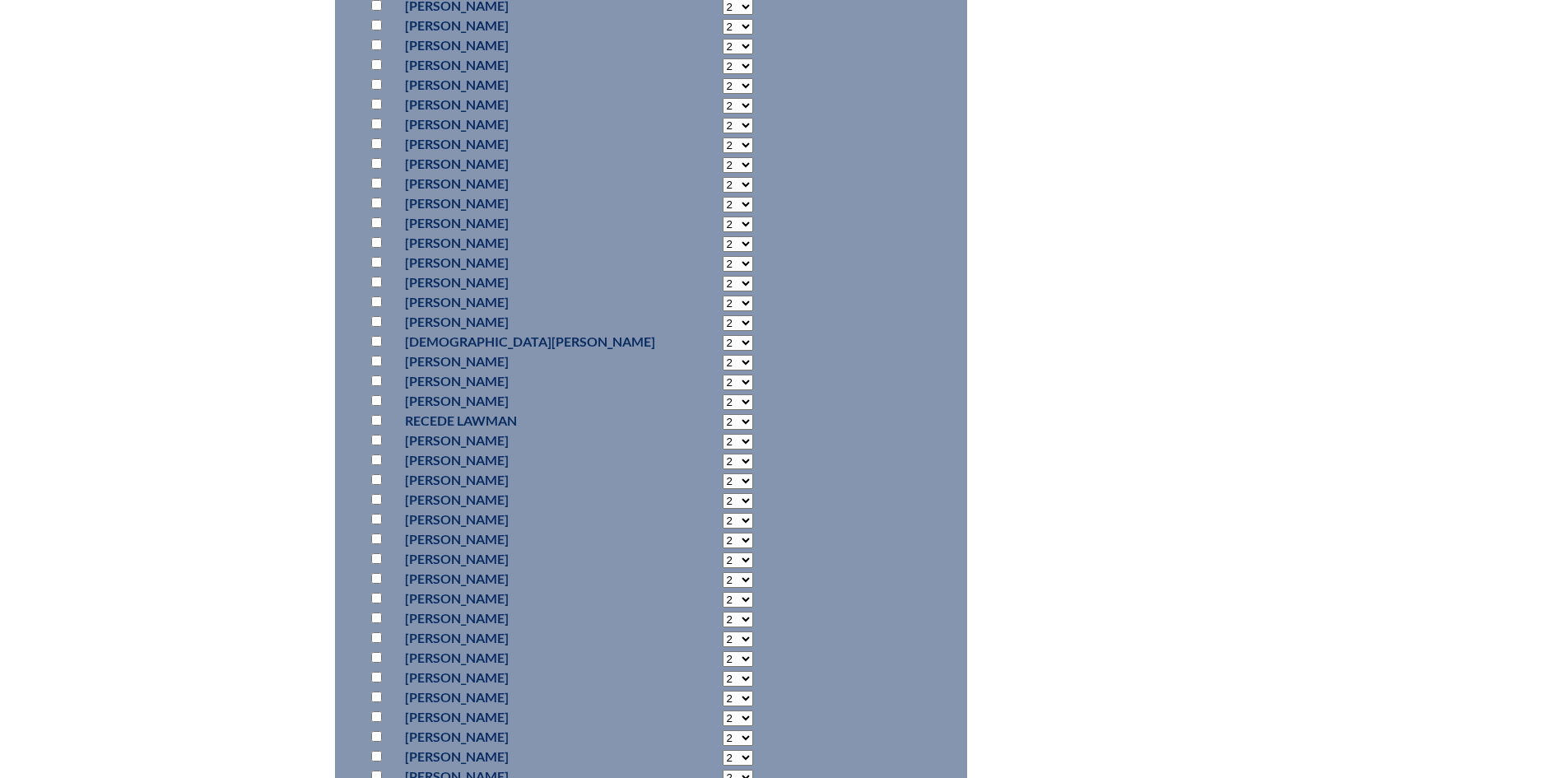
checkbox input "true"
click at [377, 179] on input "checkbox" at bounding box center [376, 173] width 11 height 11
checkbox input "true"
click at [722, 183] on select "2 3 4 5 6 7 8 9 10 11 12 13 14 15 16 17 18 19 20 21 22 23" at bounding box center [737, 175] width 31 height 16
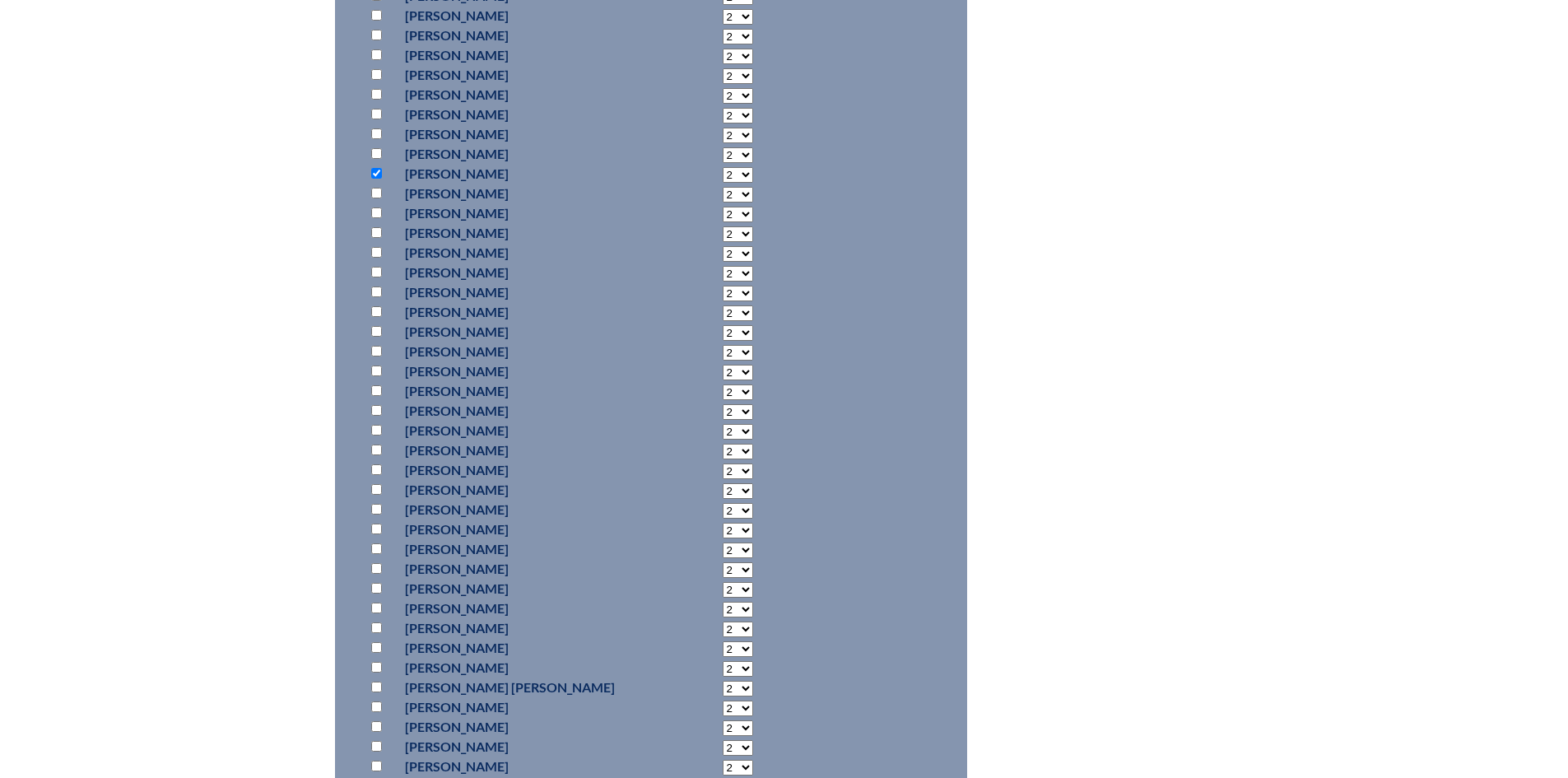
select select "4"
click at [722, 183] on select "2 3 4 5 6 7 8 9 10 11 12 13 14 15 16 17 18 19 20 21 22 23" at bounding box center [737, 175] width 31 height 16
click at [376, 475] on input "checkbox" at bounding box center [376, 469] width 11 height 11
checkbox input "true"
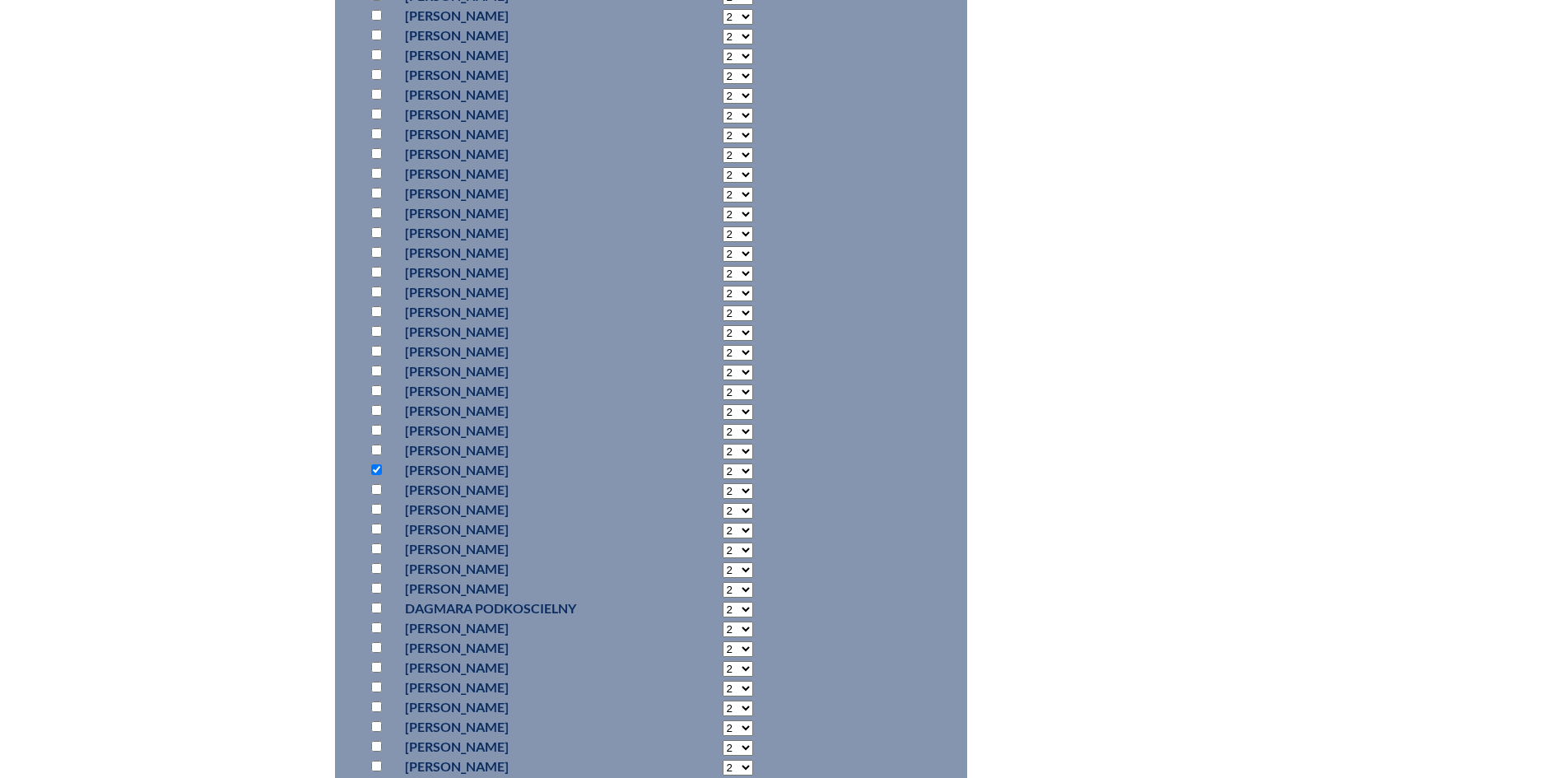
click at [722, 479] on select "2 3 4 5 6 7 8 9 10 11 12 13 14 15 16 17 18 19 20 21 22 23" at bounding box center [737, 471] width 31 height 16
select select "4"
click at [722, 479] on select "2 3 4 5 6 7 8 9 10 11 12 13 14 15 16 17 18 19 20 21 22 23" at bounding box center [737, 471] width 31 height 16
click at [378, 202] on input "checkbox" at bounding box center [376, 196] width 11 height 11
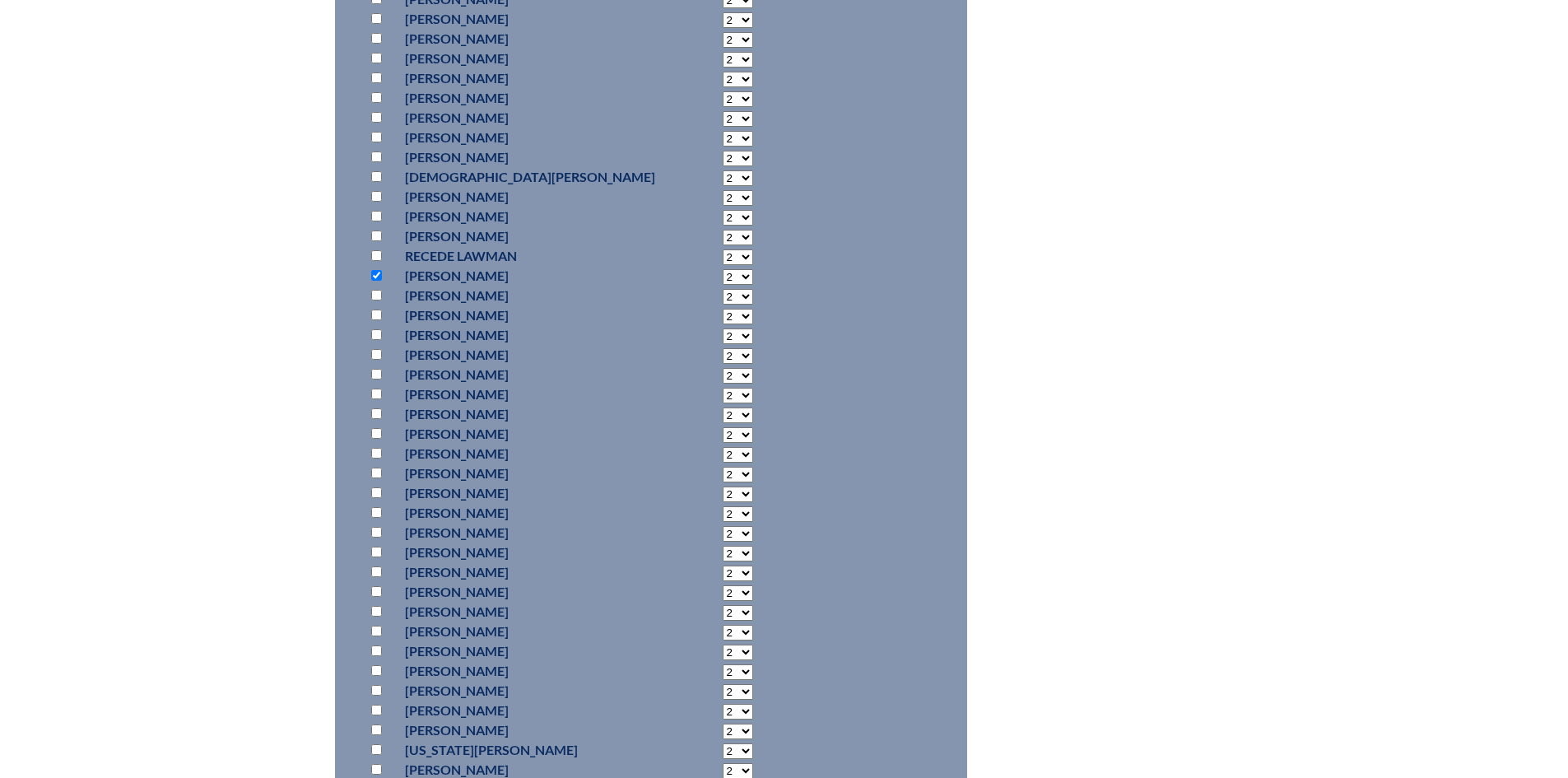
checkbox input "true"
click at [377, 126] on input "checkbox" at bounding box center [376, 120] width 11 height 11
checkbox input "true"
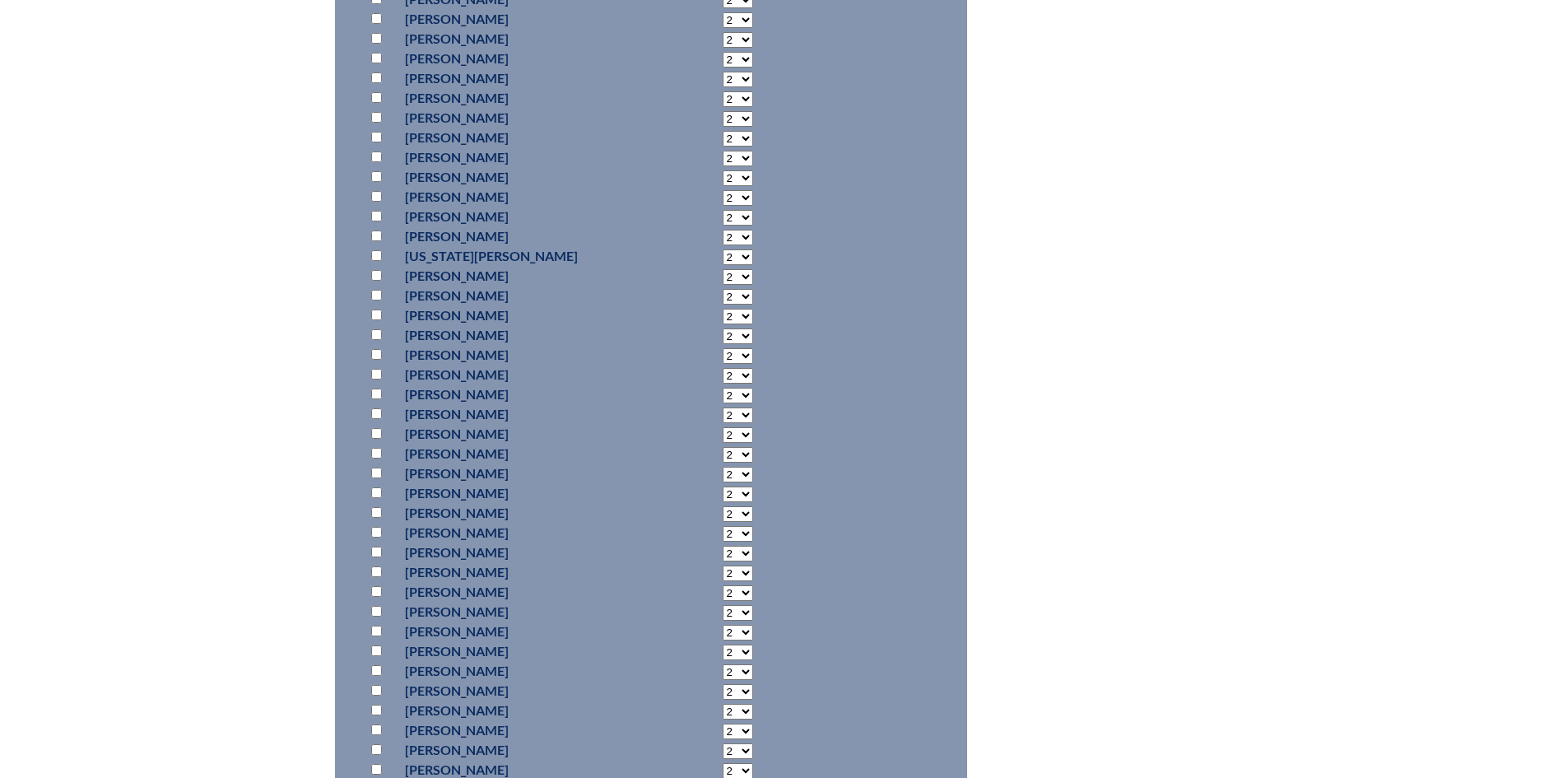
click at [370, 423] on p at bounding box center [380, 414] width 24 height 20
click at [380, 419] on input "checkbox" at bounding box center [376, 413] width 11 height 11
checkbox input "true"
drag, startPoint x: 701, startPoint y: 442, endPoint x: 709, endPoint y: 433, distance: 12.0
click at [722, 423] on select "2 3 4 5 6 7 8 9 10 11 12 13 14 15 16 17 18 19 20 21 22 23" at bounding box center [737, 415] width 31 height 16
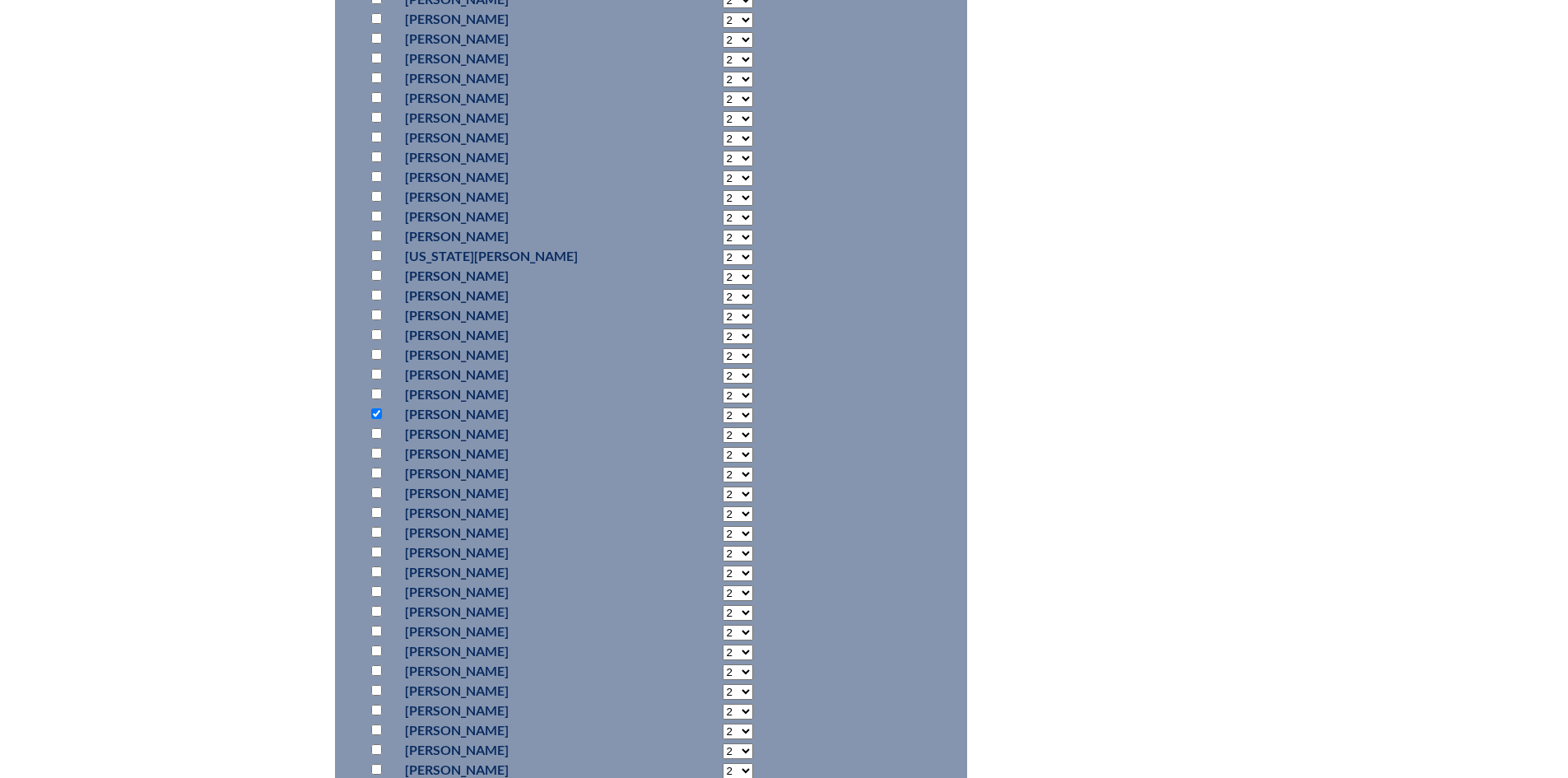
select select "8"
click at [722, 423] on select "2 3 4 5 6 7 8 9 10 11 12 13 14 15 16 17 18 19 20 21 22 23" at bounding box center [737, 415] width 31 height 16
click at [374, 232] on input "checkbox" at bounding box center [376, 226] width 11 height 11
checkbox input "true"
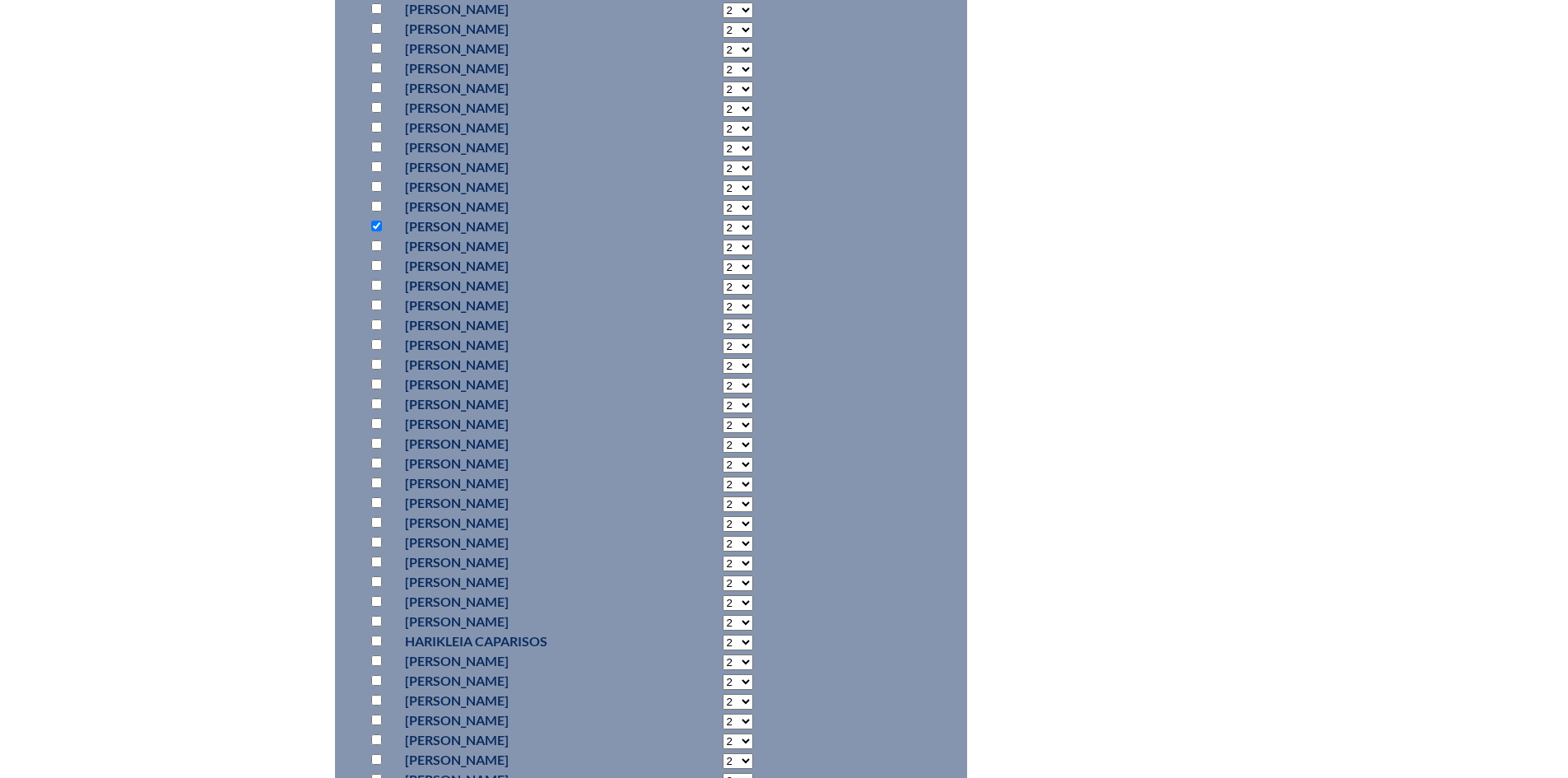
click at [722, 235] on select "2 3 4 5 6 7 8 9 10 11 12 13 14 15 16 17 18 19 20 21 22 23" at bounding box center [737, 228] width 31 height 16
select select "4"
click at [722, 235] on select "2 3 4 5 6 7 8 9 10 11 12 13 14 15 16 17 18 19 20 21 22 23" at bounding box center [737, 228] width 31 height 16
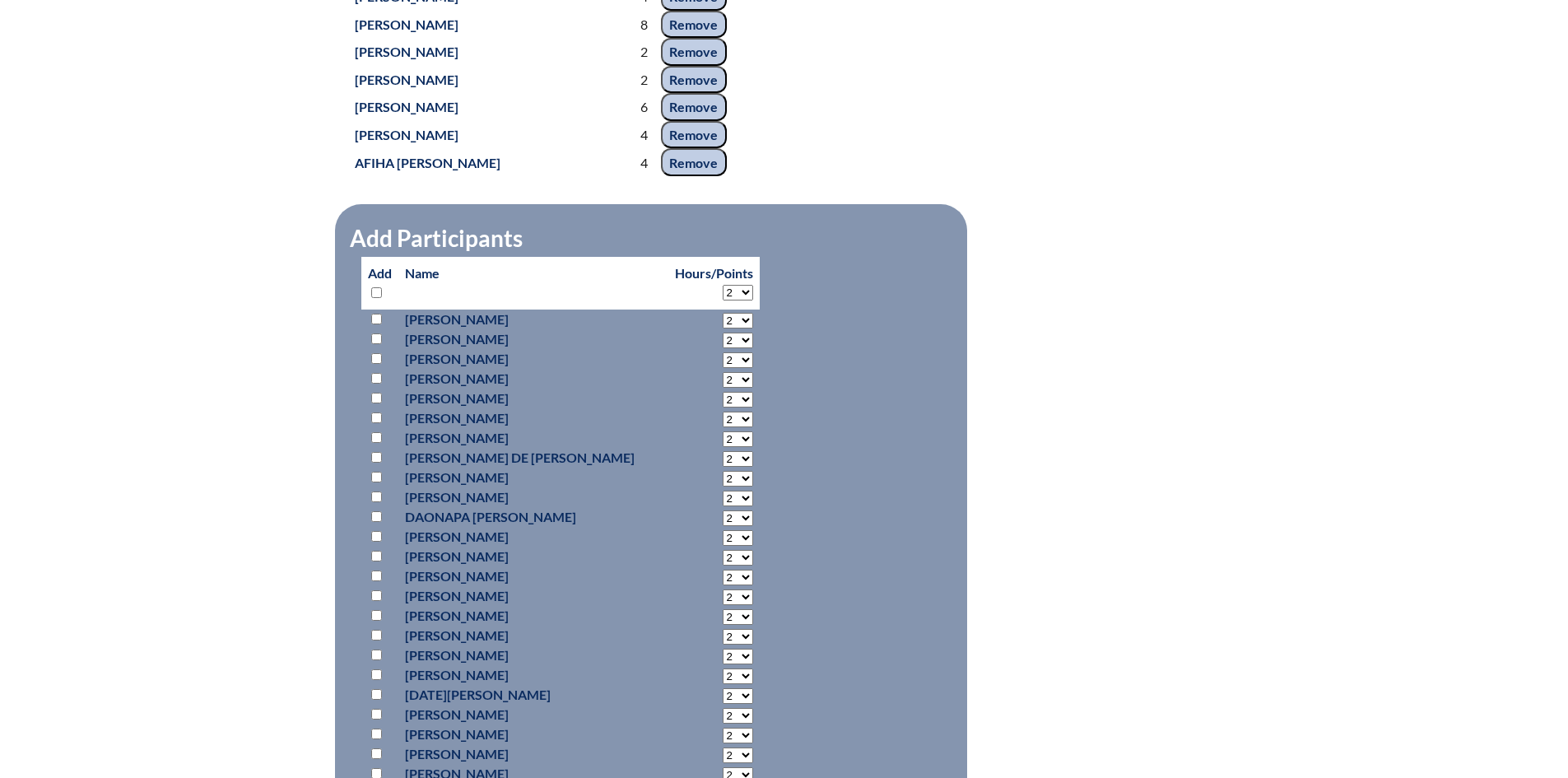
scroll to position [1270, 0]
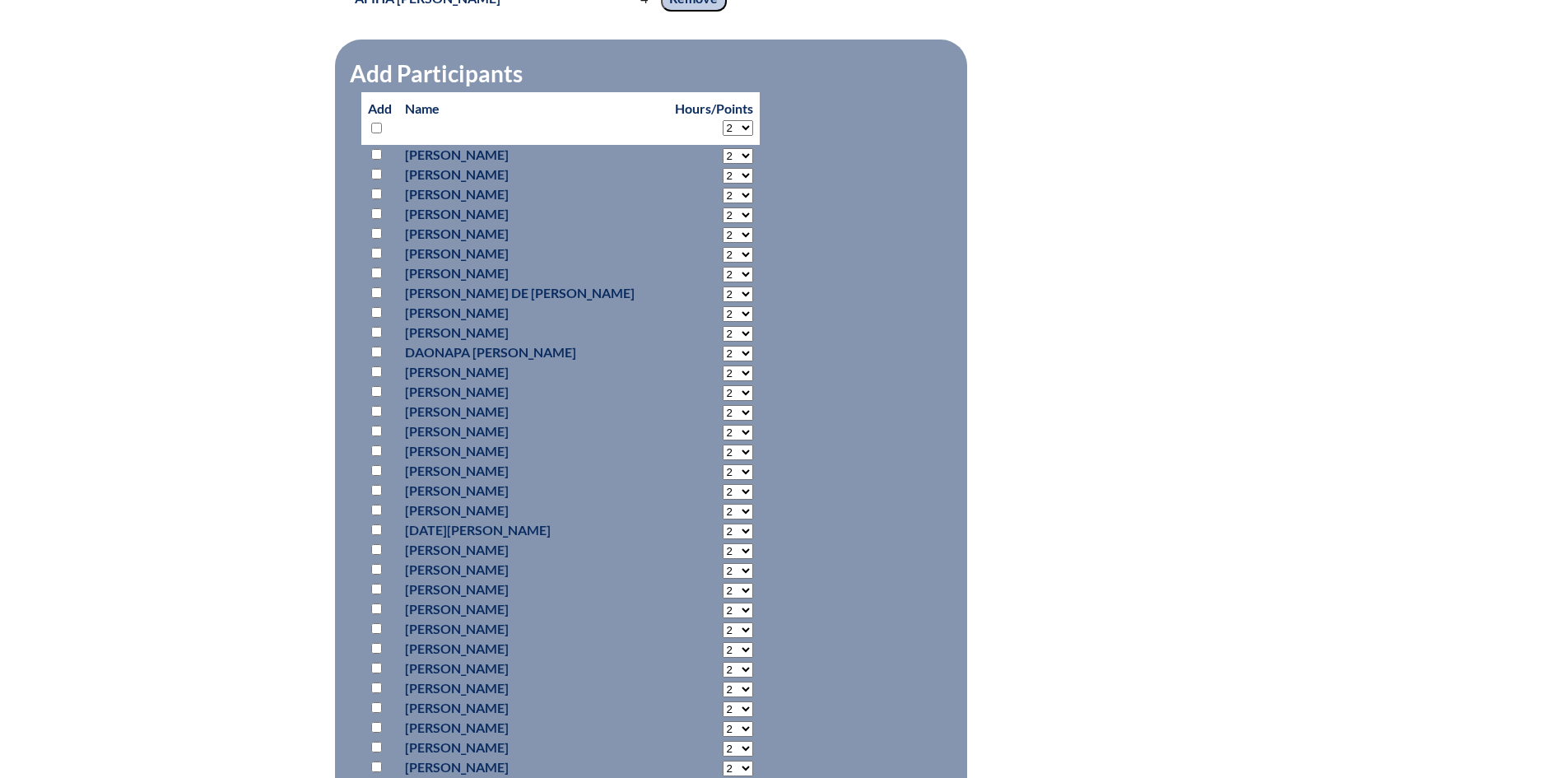
click at [381, 496] on input "checkbox" at bounding box center [376, 490] width 11 height 11
checkbox input "true"
click at [722, 500] on select "2 3 4 5 6 7 8 9 10 11 12 13 14 15 16 17 18 19 20 21 22 23" at bounding box center [737, 492] width 31 height 16
select select "4"
click at [722, 500] on select "2 3 4 5 6 7 8 9 10 11 12 13 14 15 16 17 18 19 20 21 22 23" at bounding box center [737, 492] width 31 height 16
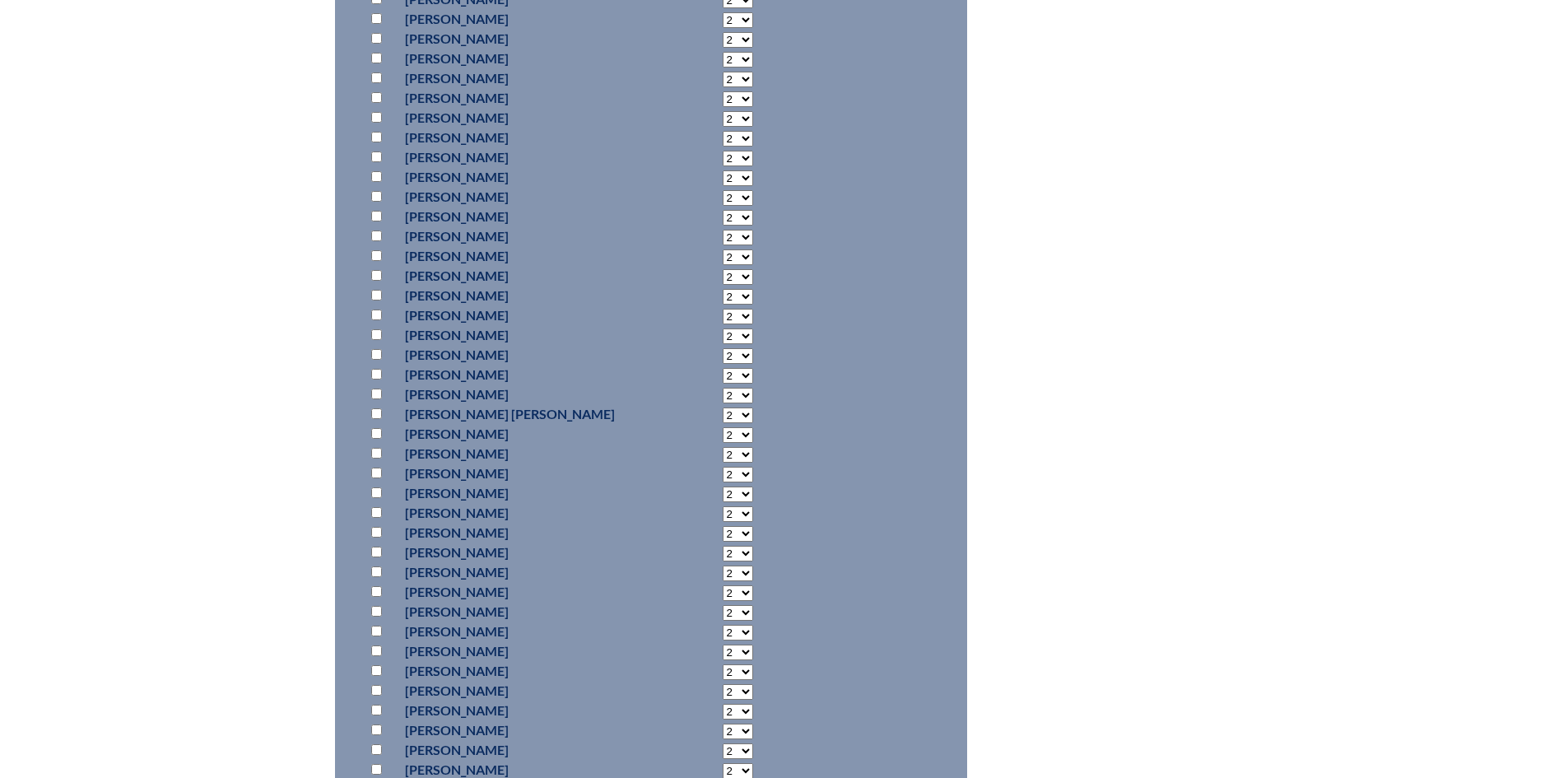
scroll to position [11312, 0]
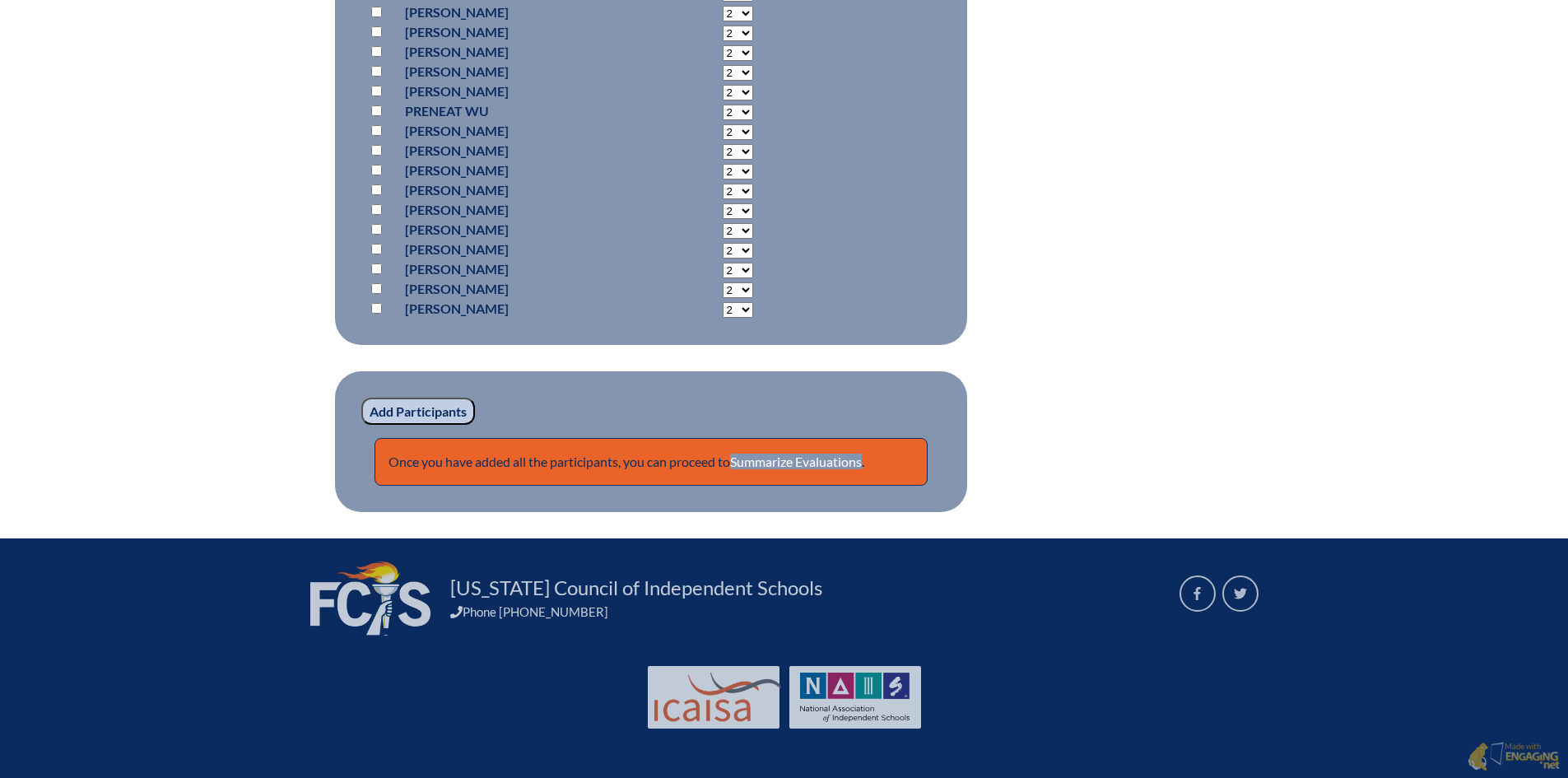
click at [427, 410] on input "Add Participants" at bounding box center [418, 411] width 113 height 28
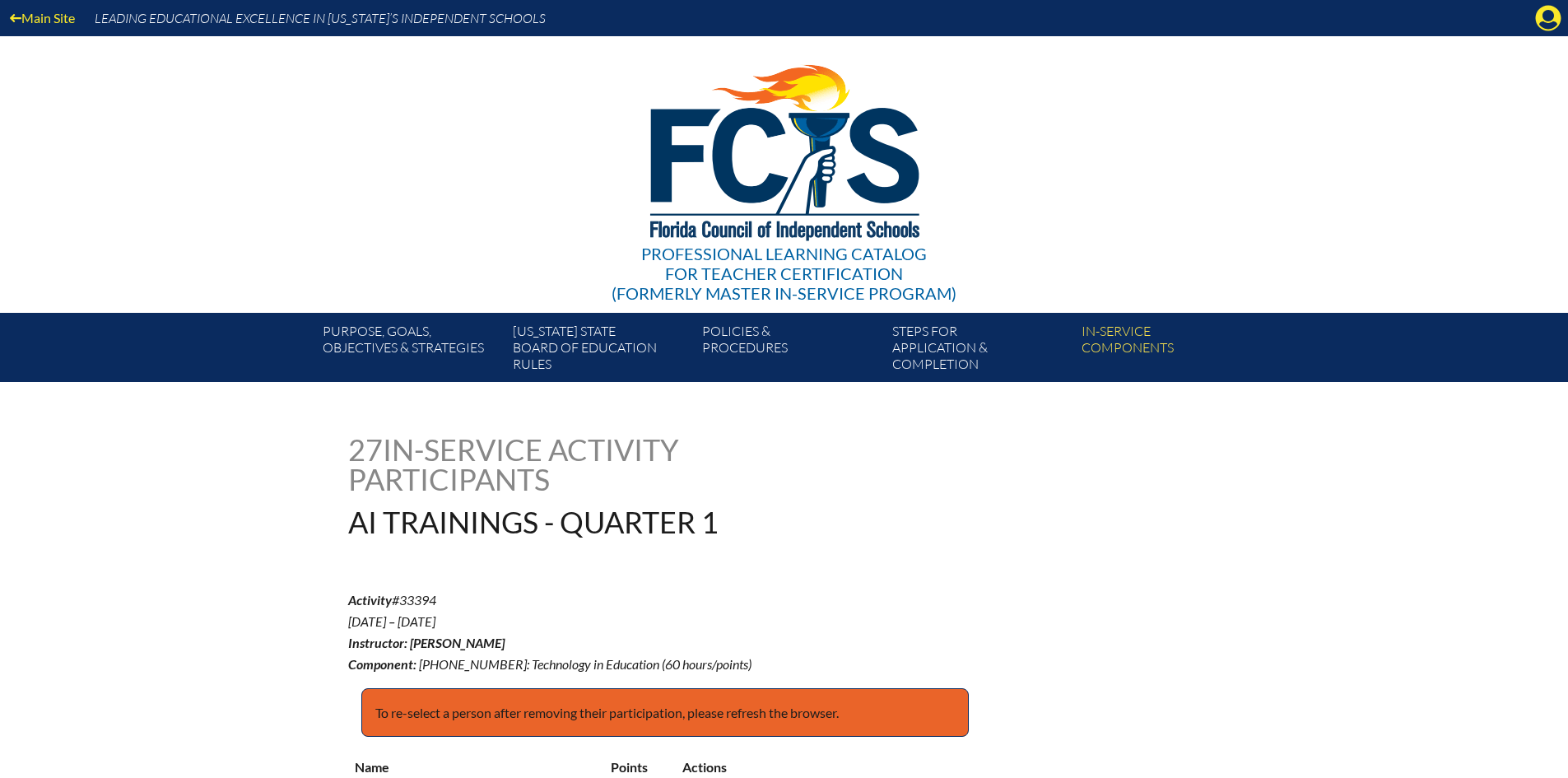
scroll to position [11384, 0]
